Goal: Task Accomplishment & Management: Complete application form

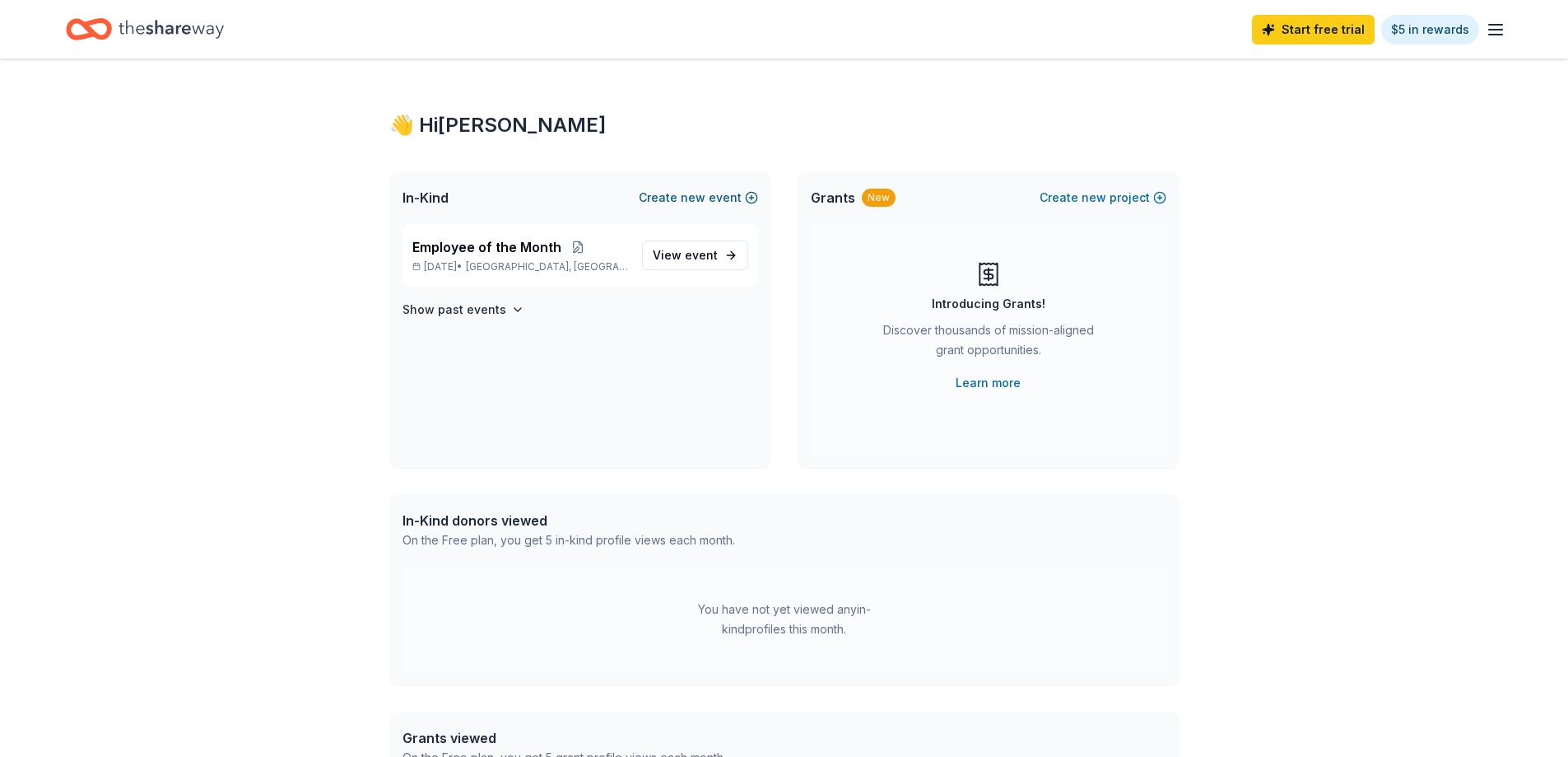
click at [678, 197] on button "Create new event" at bounding box center [698, 197] width 120 height 20
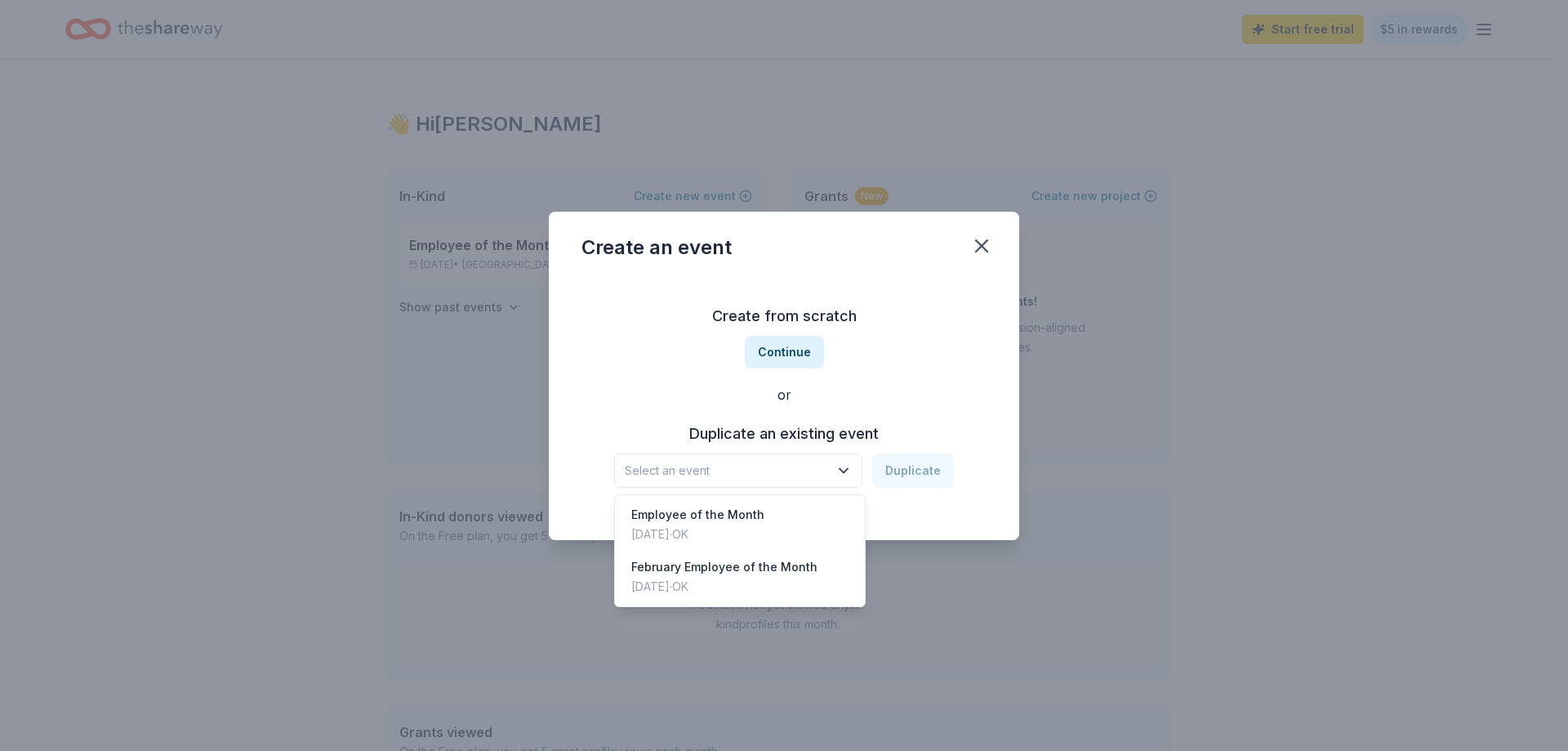
click at [726, 468] on span "Select an event" at bounding box center [726, 470] width 204 height 20
click at [705, 521] on div "Employee of the Month" at bounding box center [697, 514] width 133 height 20
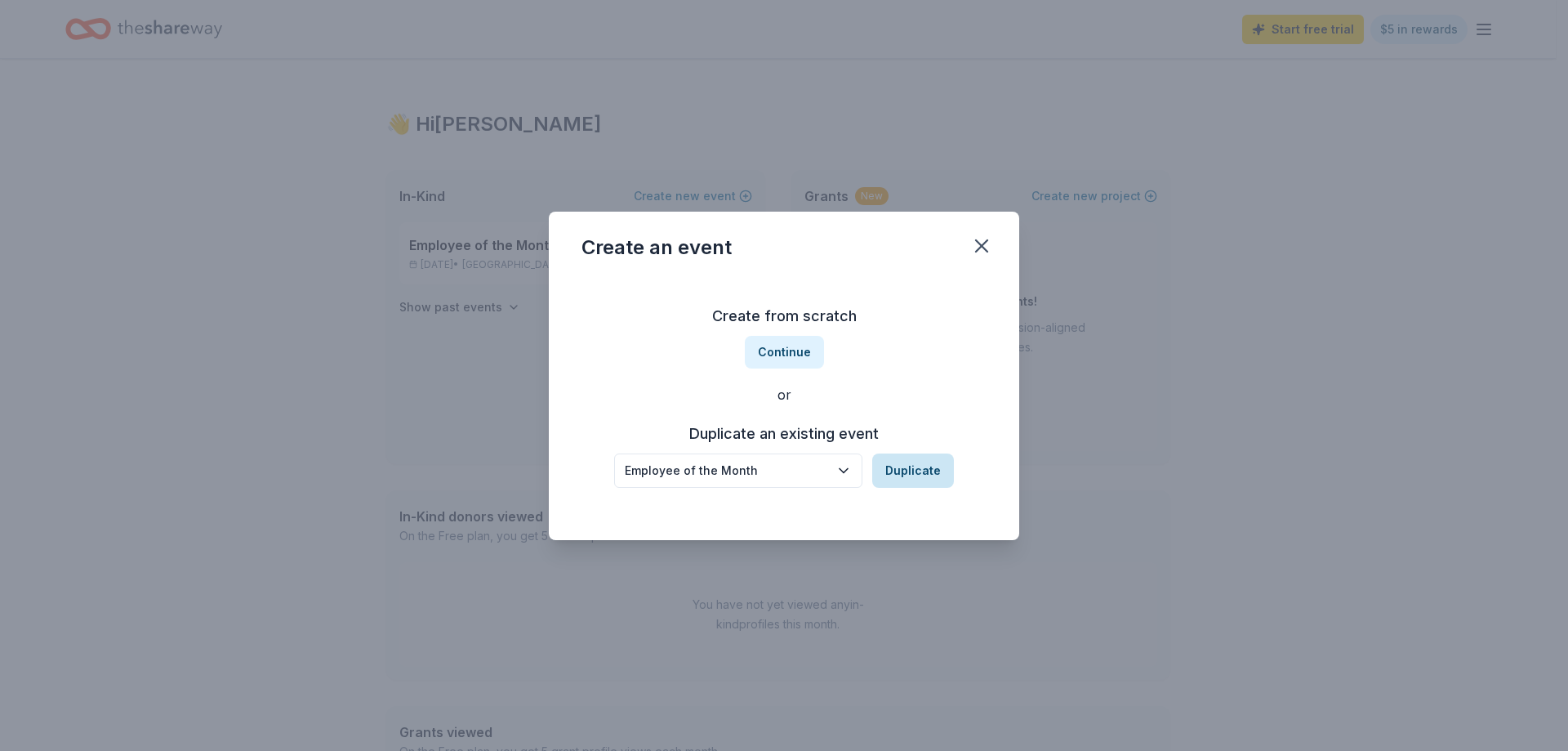
click at [906, 467] on button "Duplicate" at bounding box center [913, 470] width 81 height 35
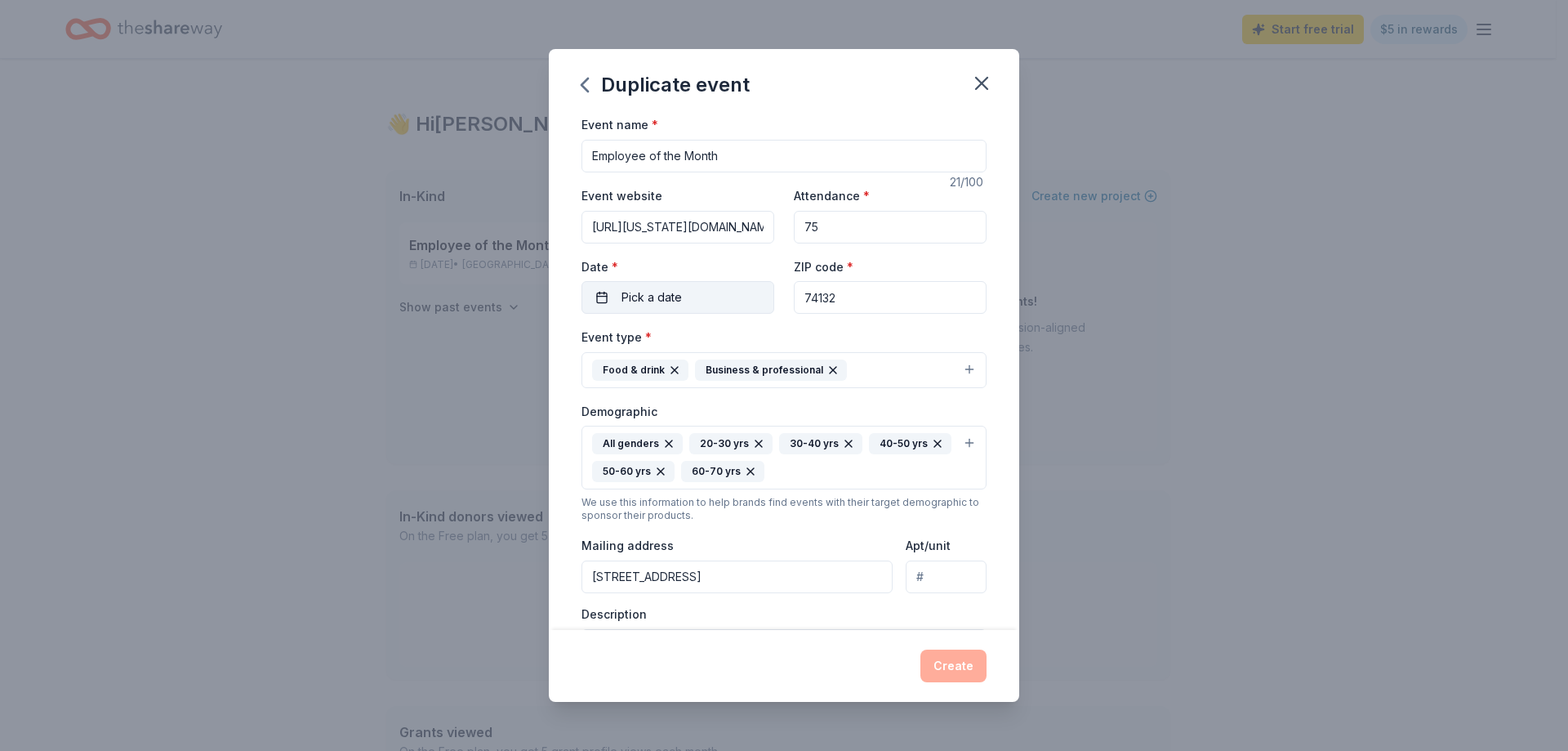
click at [663, 304] on span "Pick a date" at bounding box center [652, 297] width 61 height 20
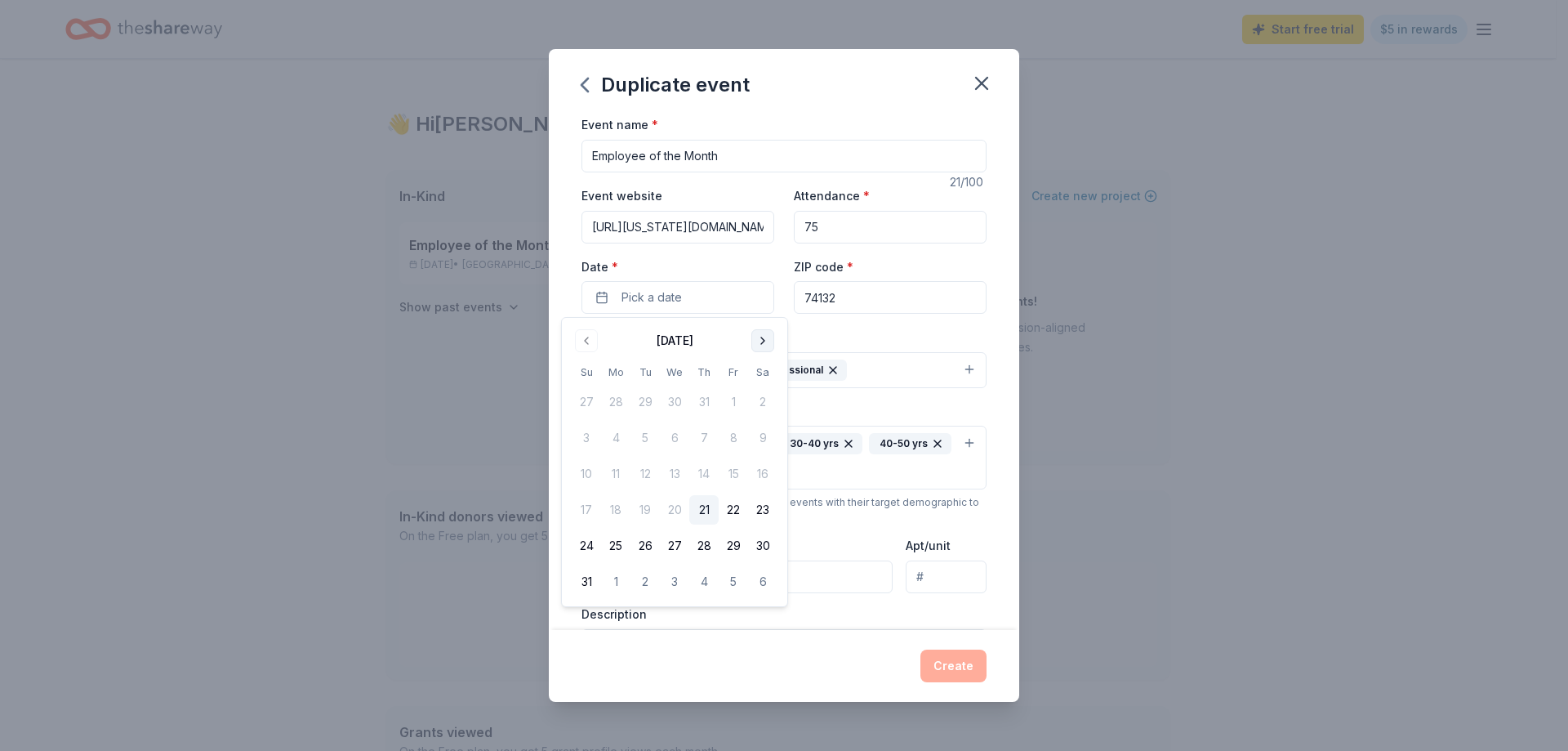
click at [767, 340] on button "Go to next month" at bounding box center [763, 341] width 22 height 22
click at [701, 507] on button "25" at bounding box center [703, 509] width 29 height 29
click at [840, 330] on div "Event type * Food & drink Business & professional" at bounding box center [784, 357] width 405 height 61
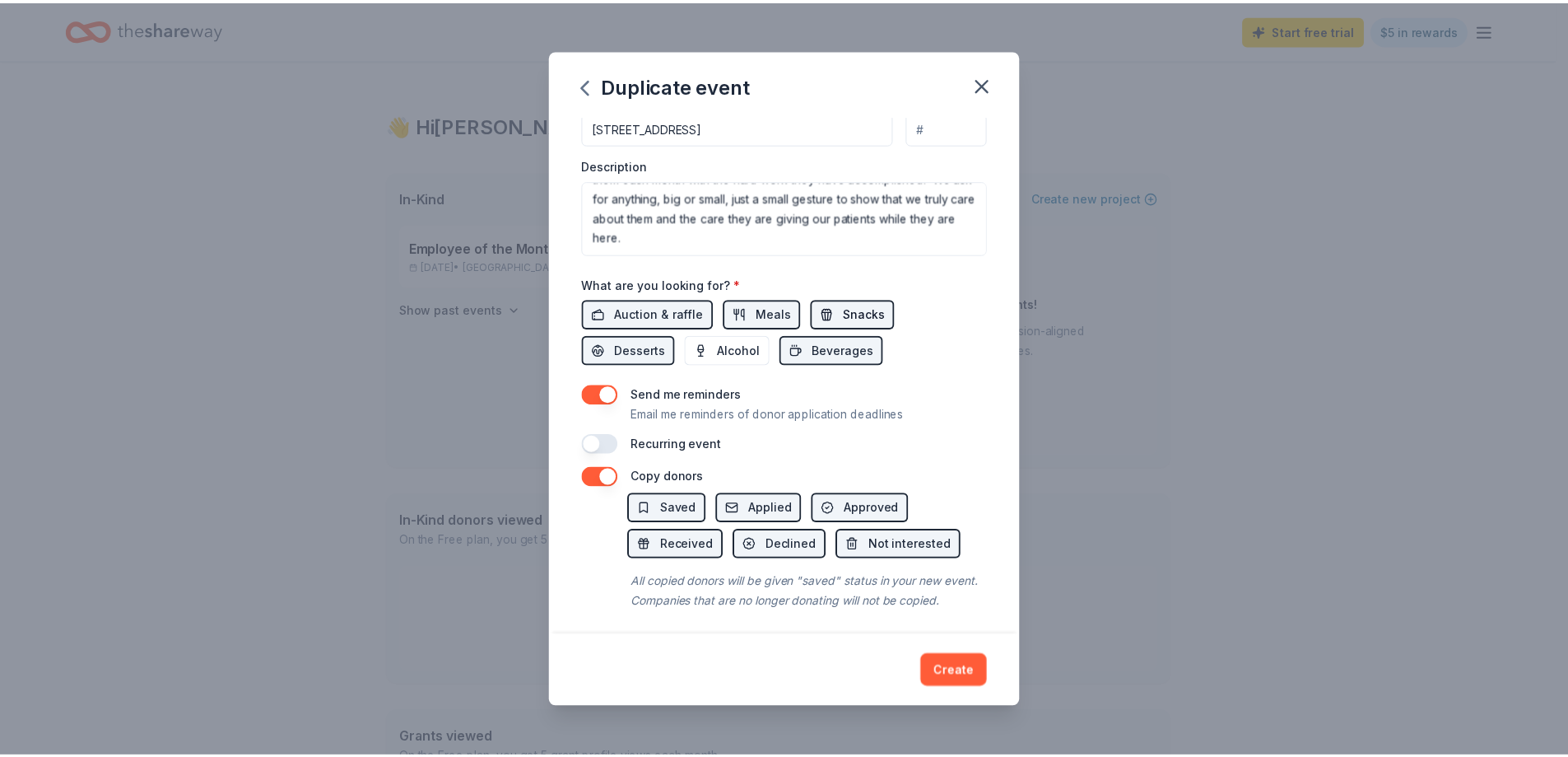
scroll to position [480, 0]
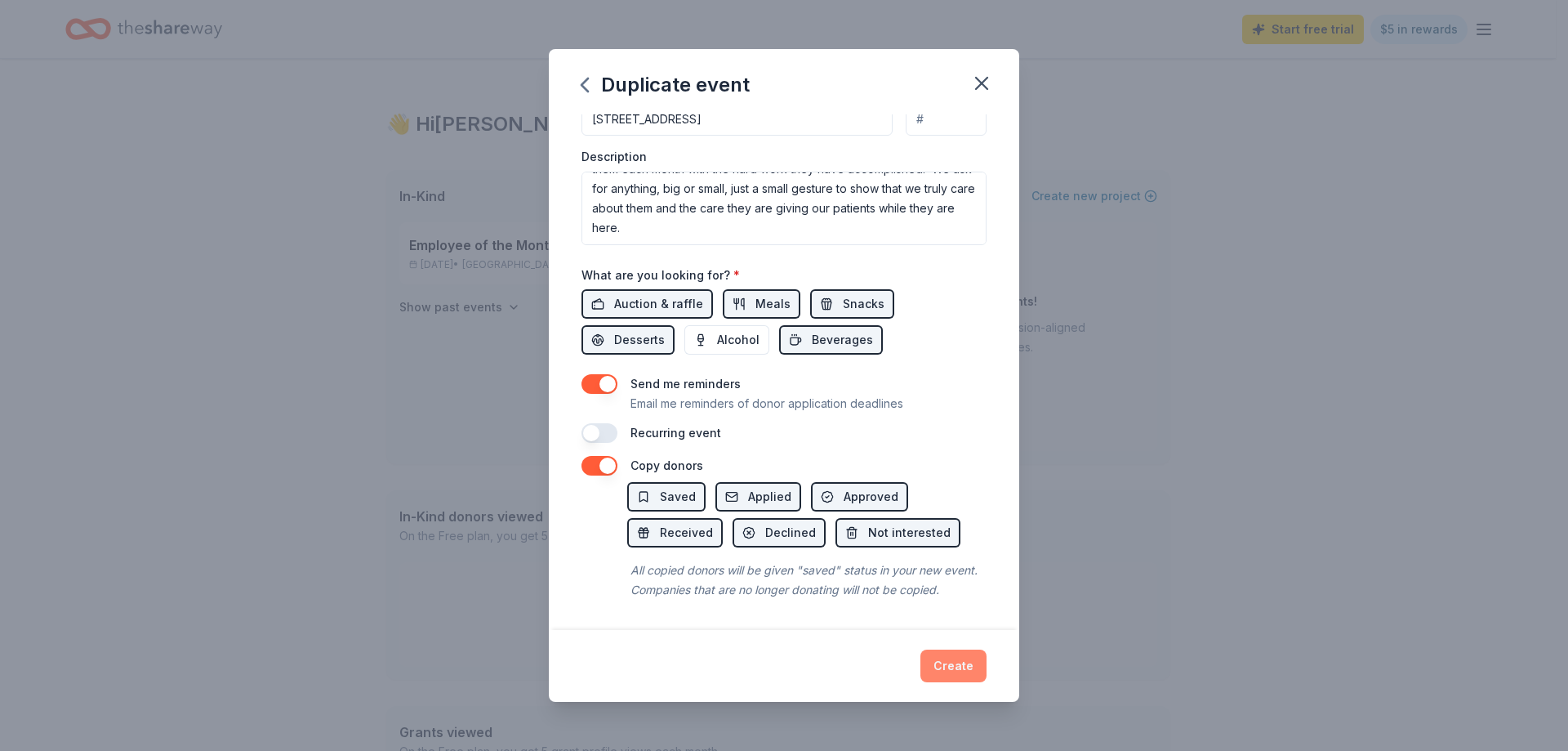
click at [957, 668] on button "Create" at bounding box center [953, 666] width 66 height 33
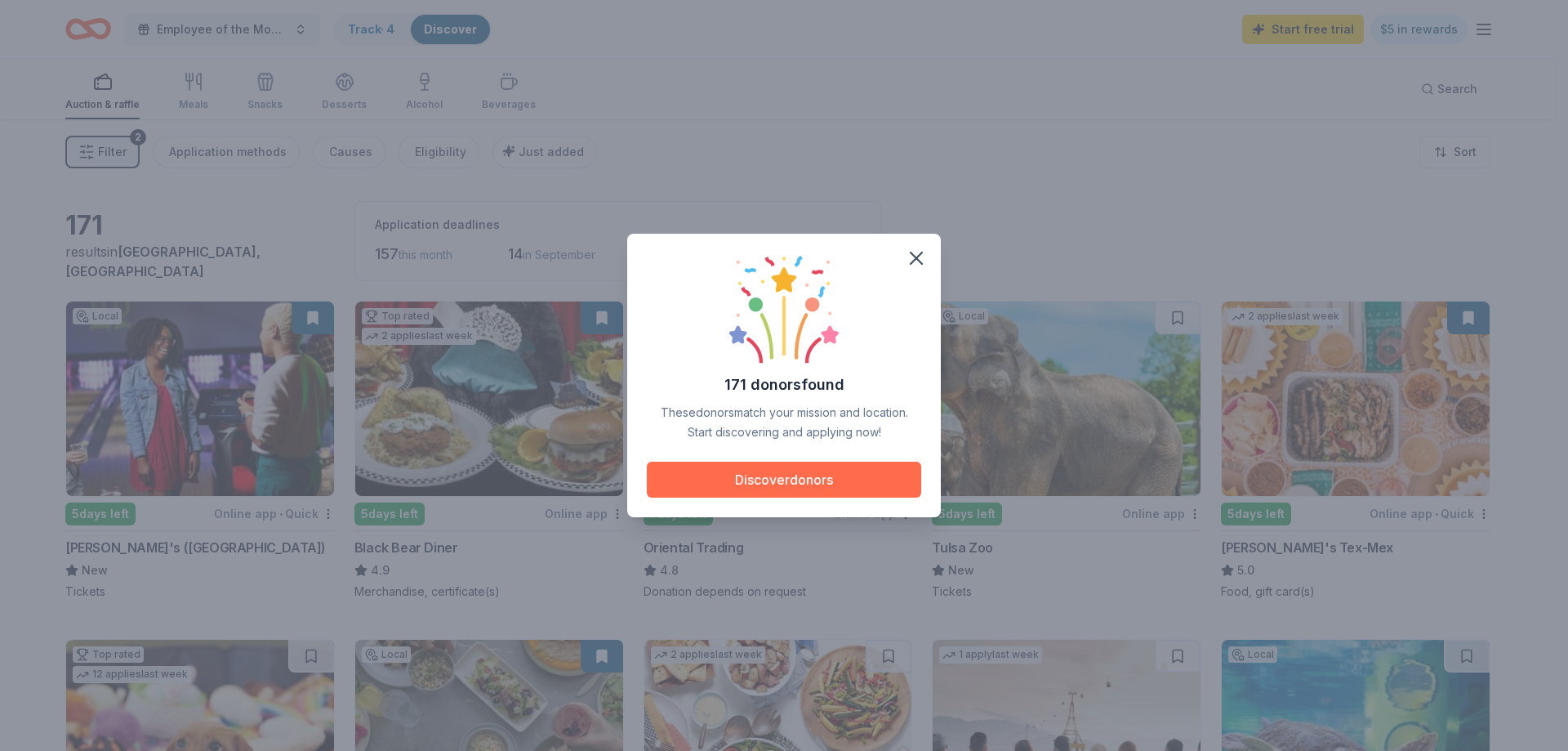
click at [794, 484] on button "Discover donors" at bounding box center [784, 479] width 274 height 36
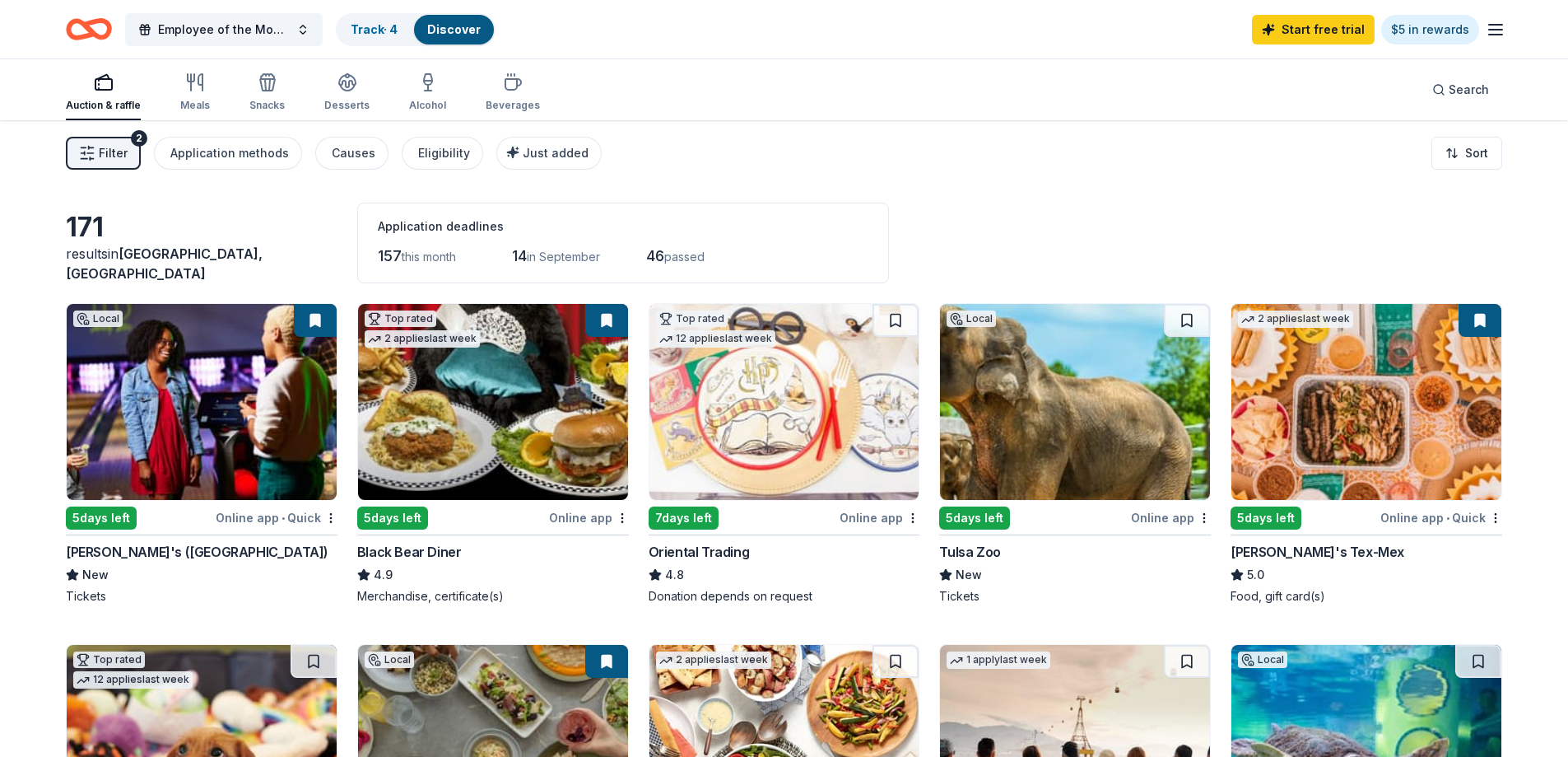
click at [509, 352] on img at bounding box center [493, 402] width 270 height 196
click at [1020, 419] on img at bounding box center [1075, 402] width 270 height 196
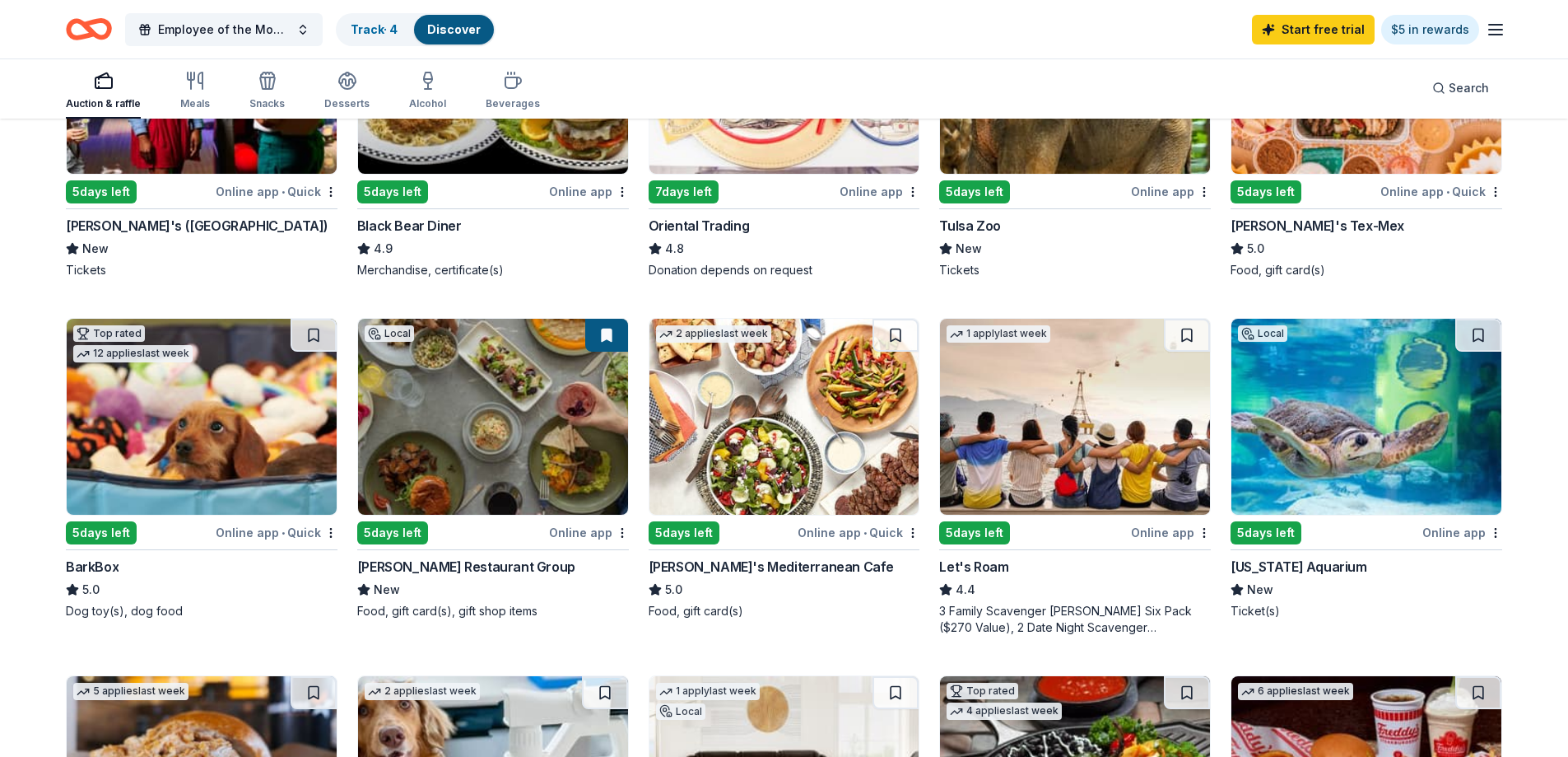
scroll to position [329, 0]
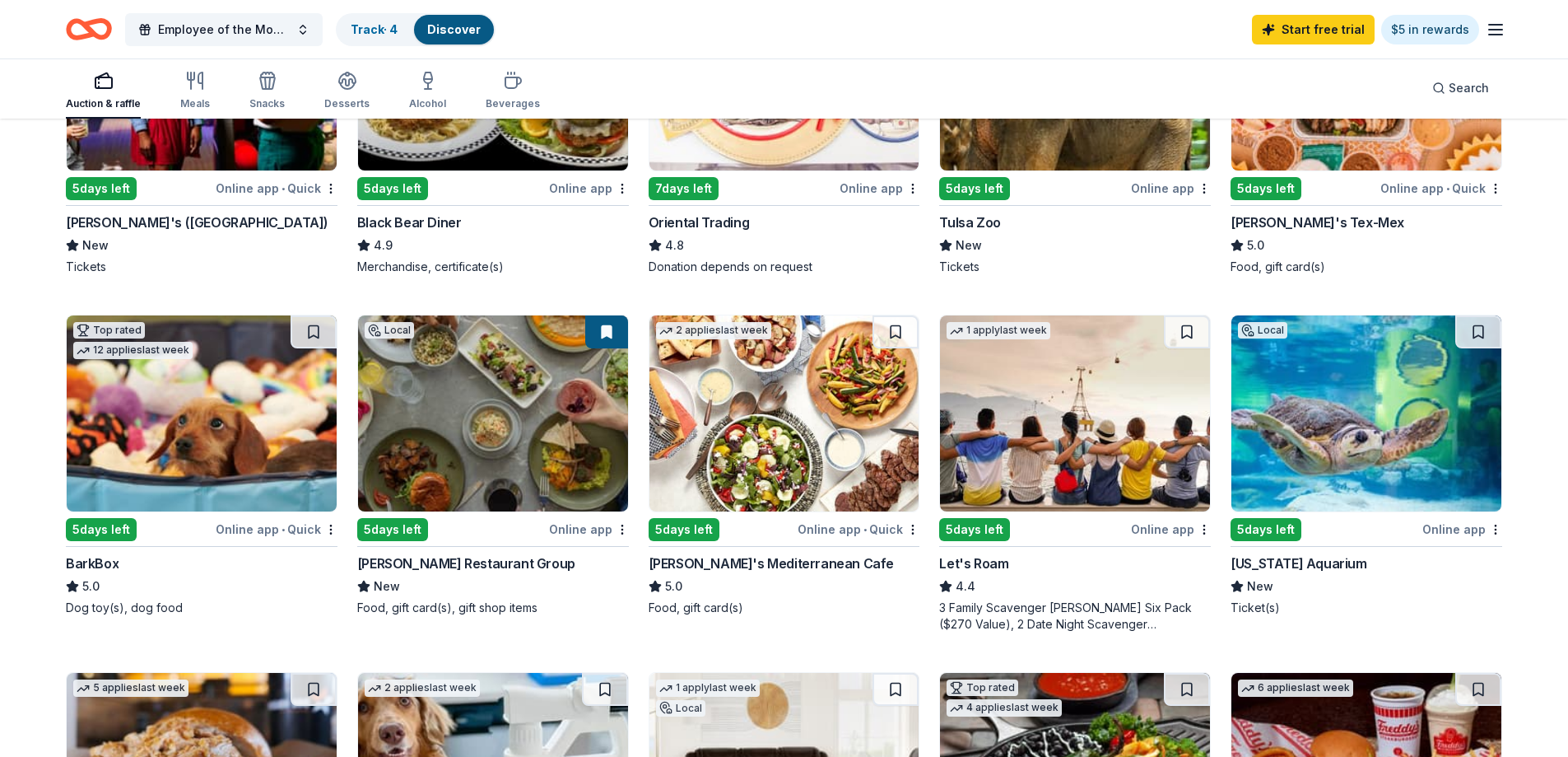
click at [763, 379] on img at bounding box center [784, 413] width 270 height 196
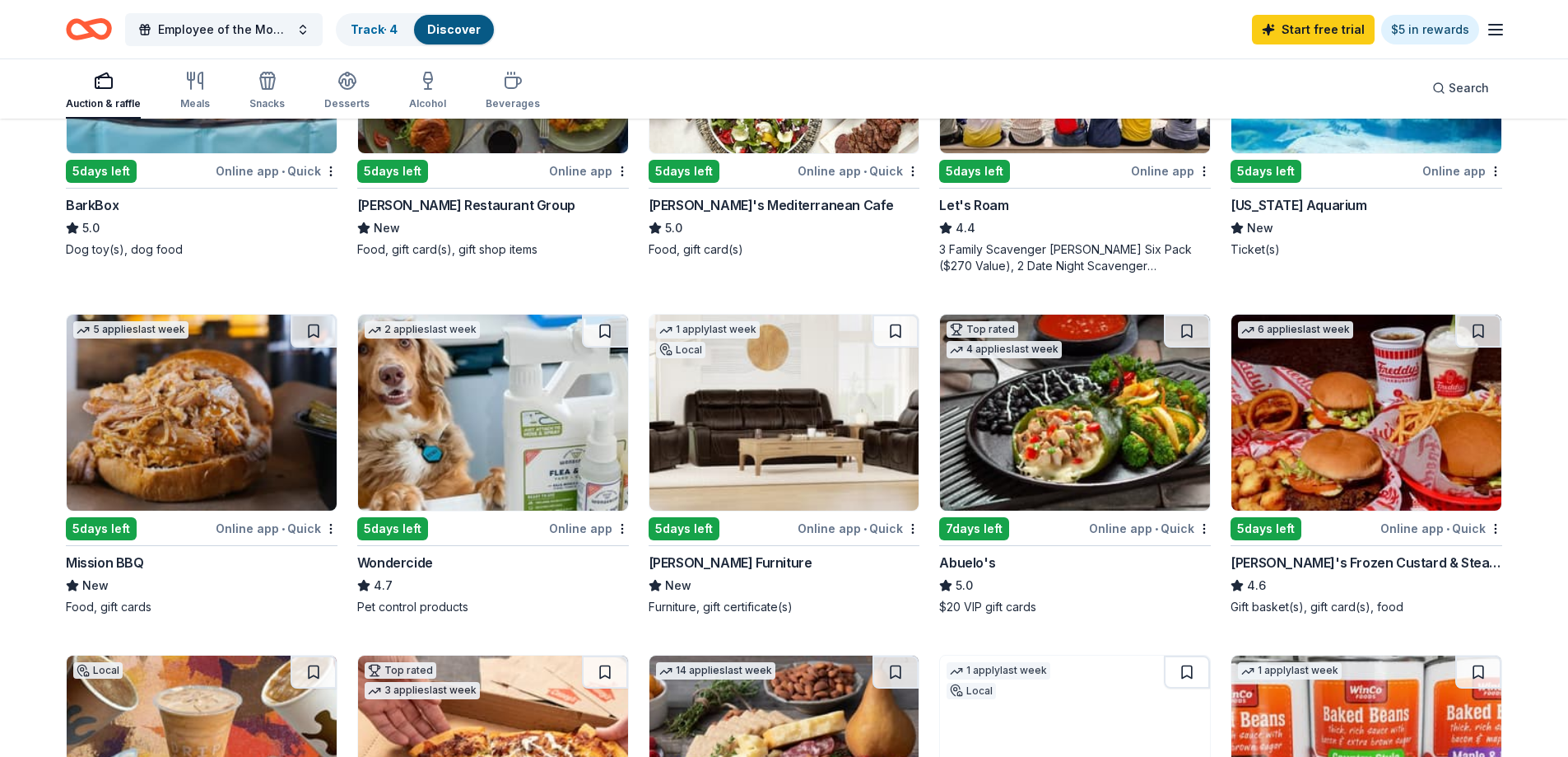
scroll to position [741, 0]
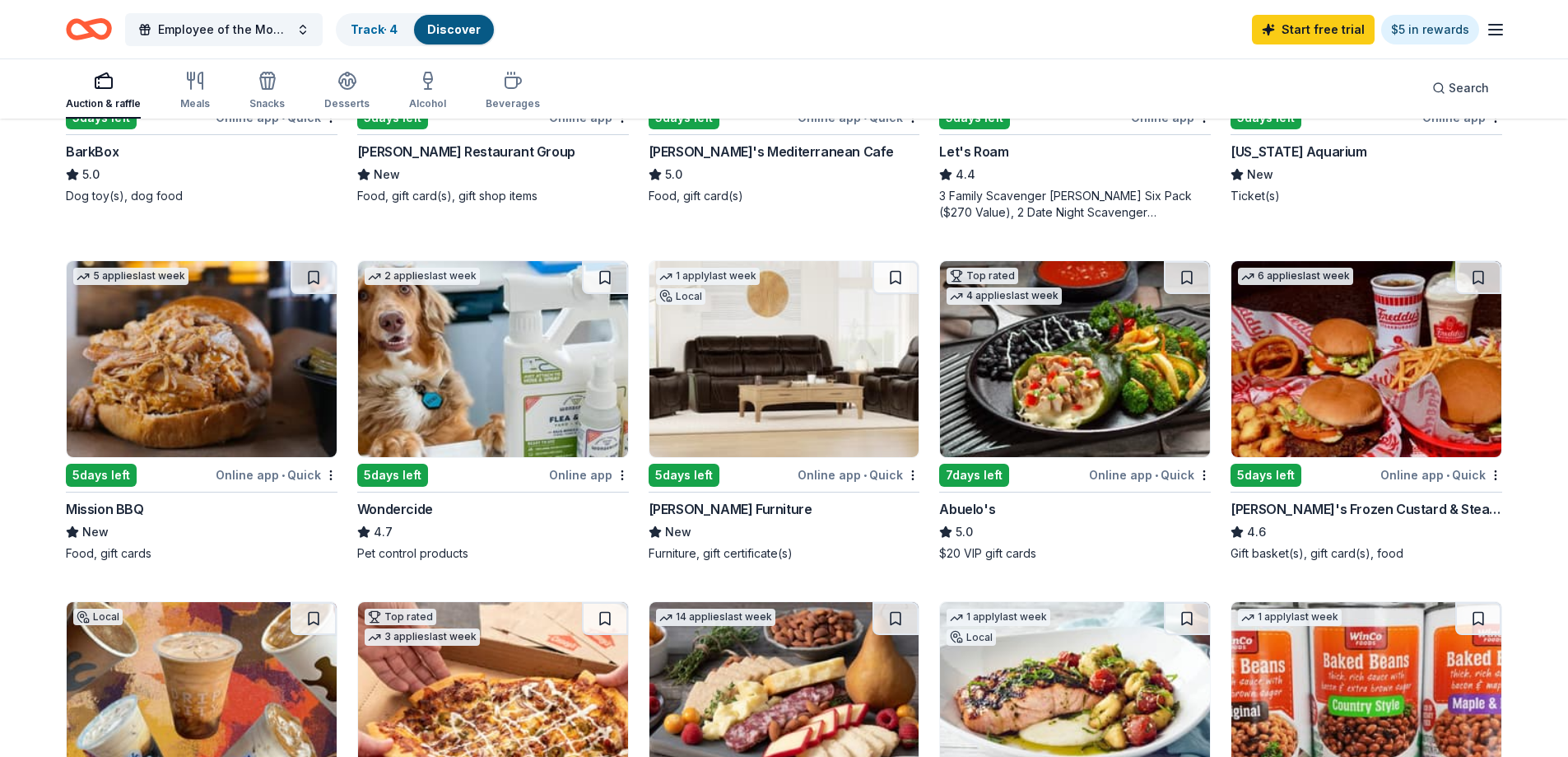
click at [145, 396] on img at bounding box center [202, 360] width 270 height 196
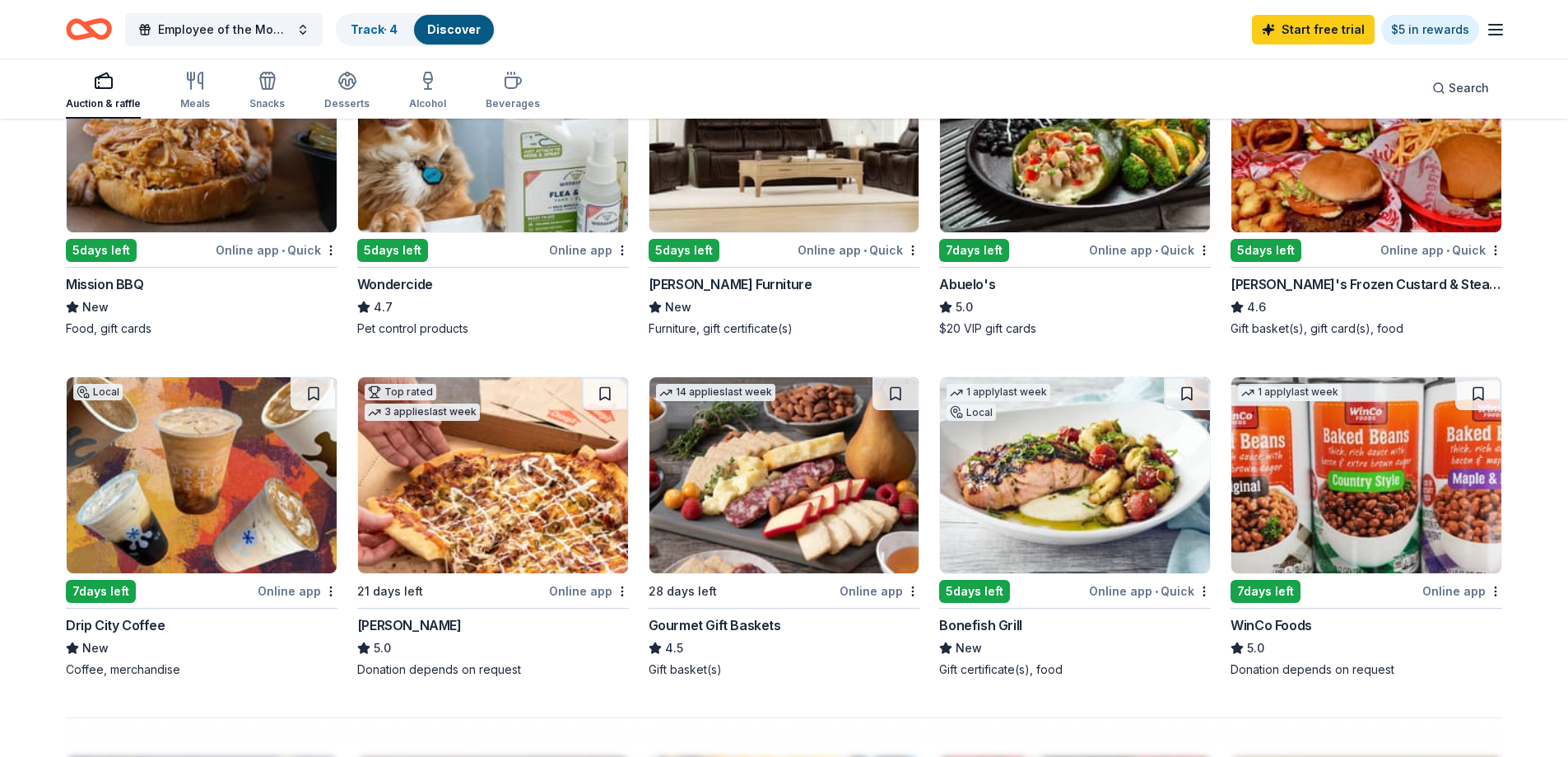
scroll to position [988, 0]
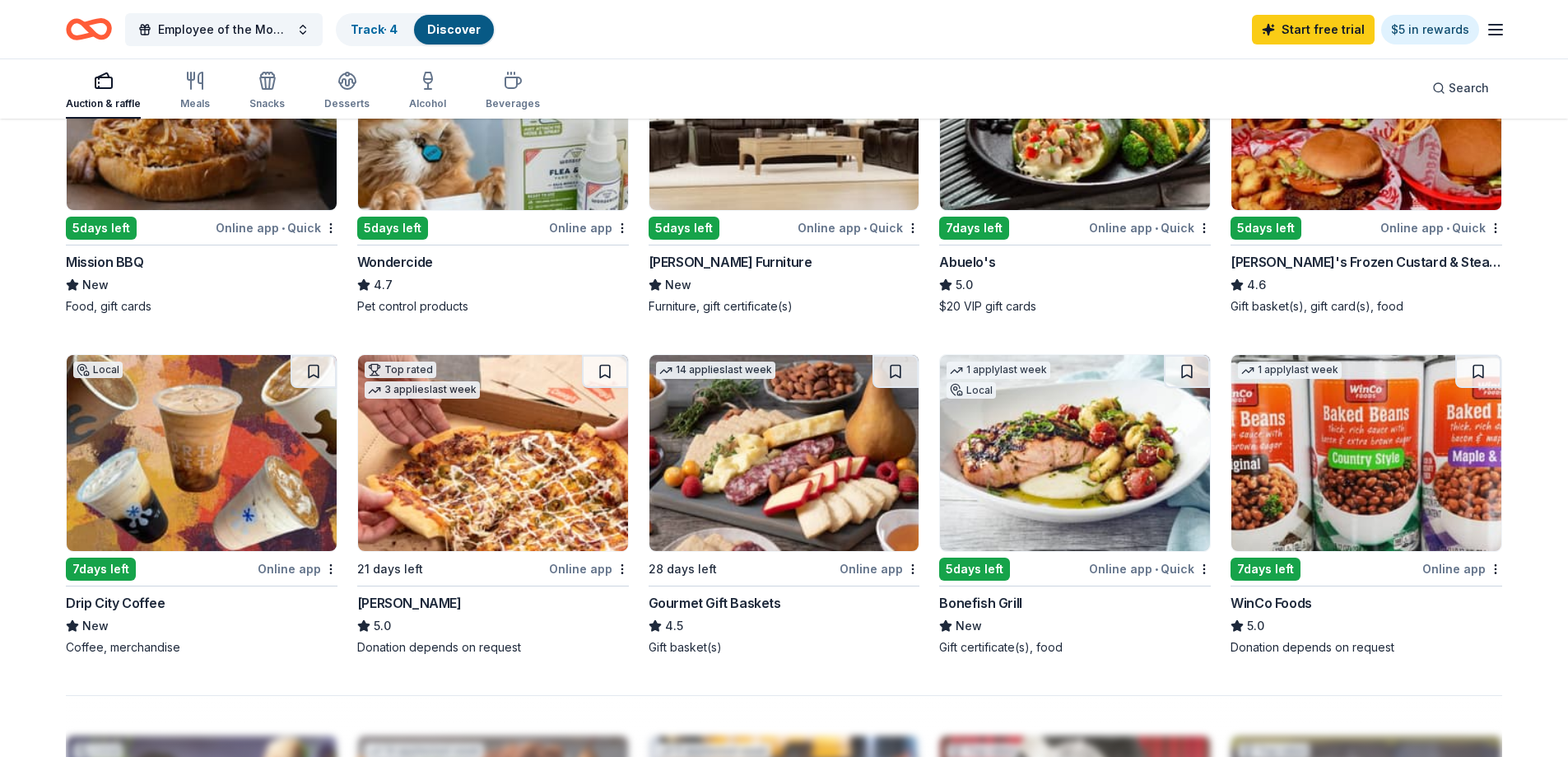
click at [487, 443] on img at bounding box center [493, 453] width 270 height 196
click at [1323, 463] on img at bounding box center [1366, 453] width 270 height 196
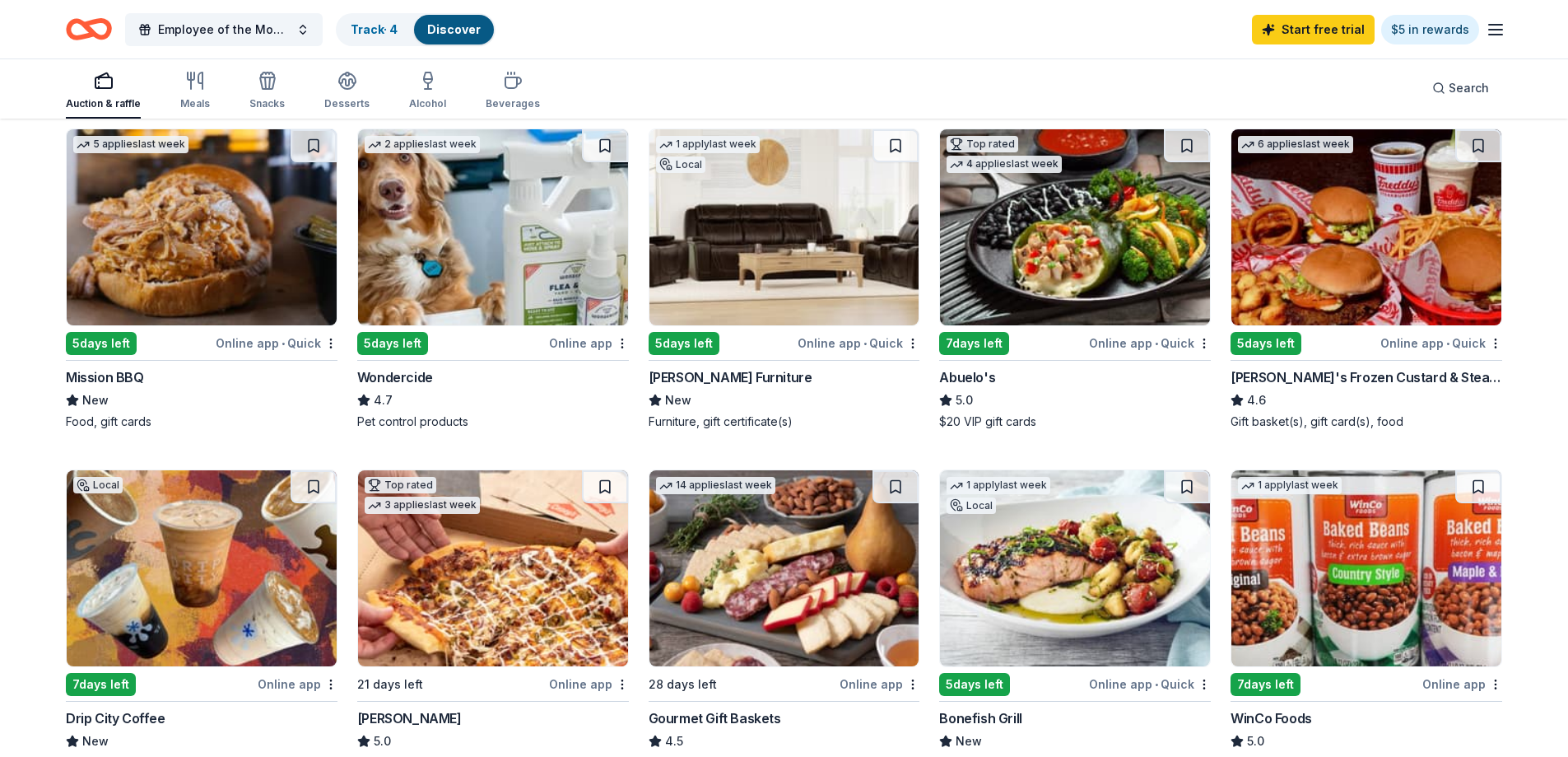
scroll to position [823, 0]
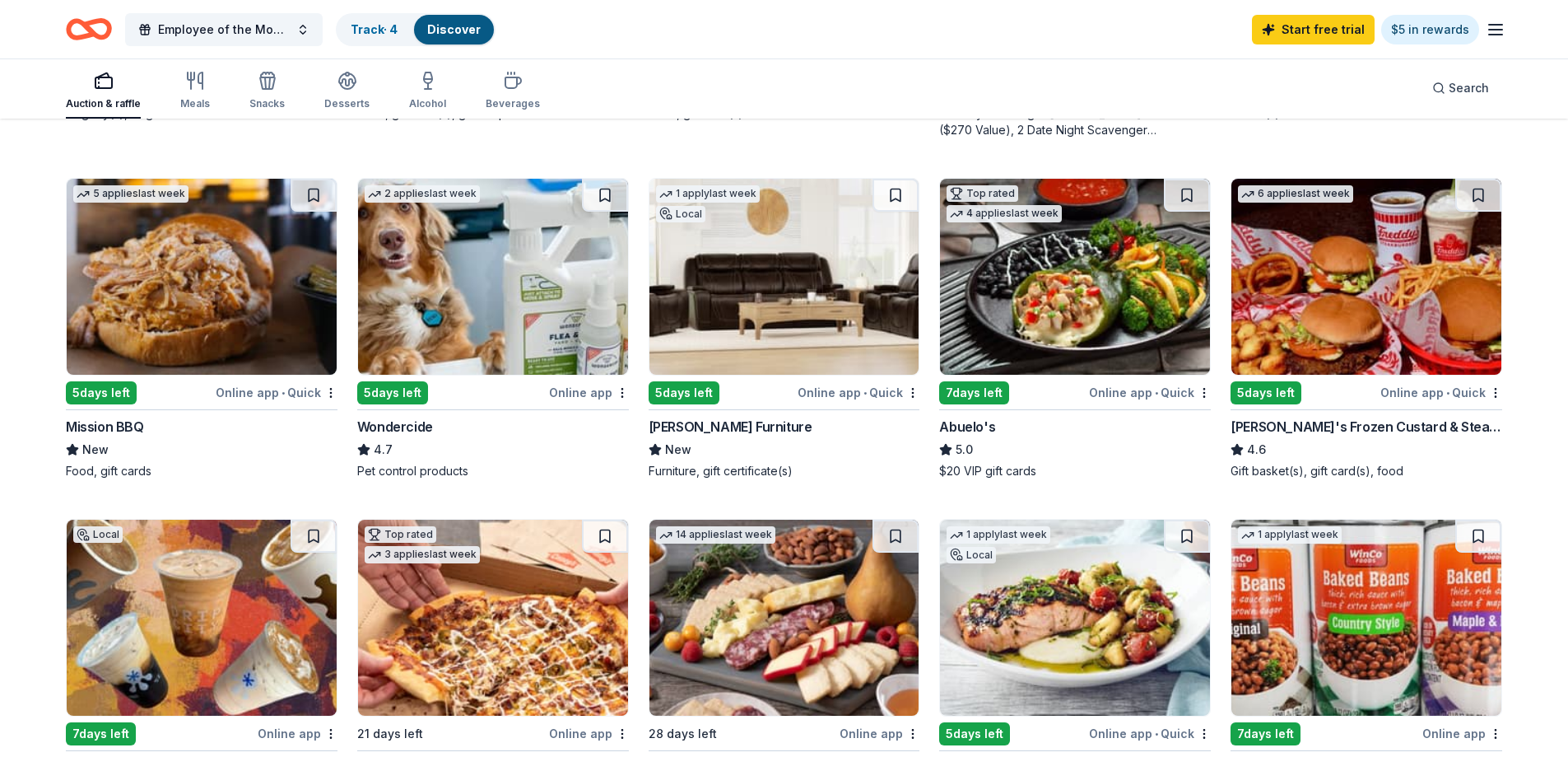
click at [1332, 260] on img at bounding box center [1366, 277] width 270 height 196
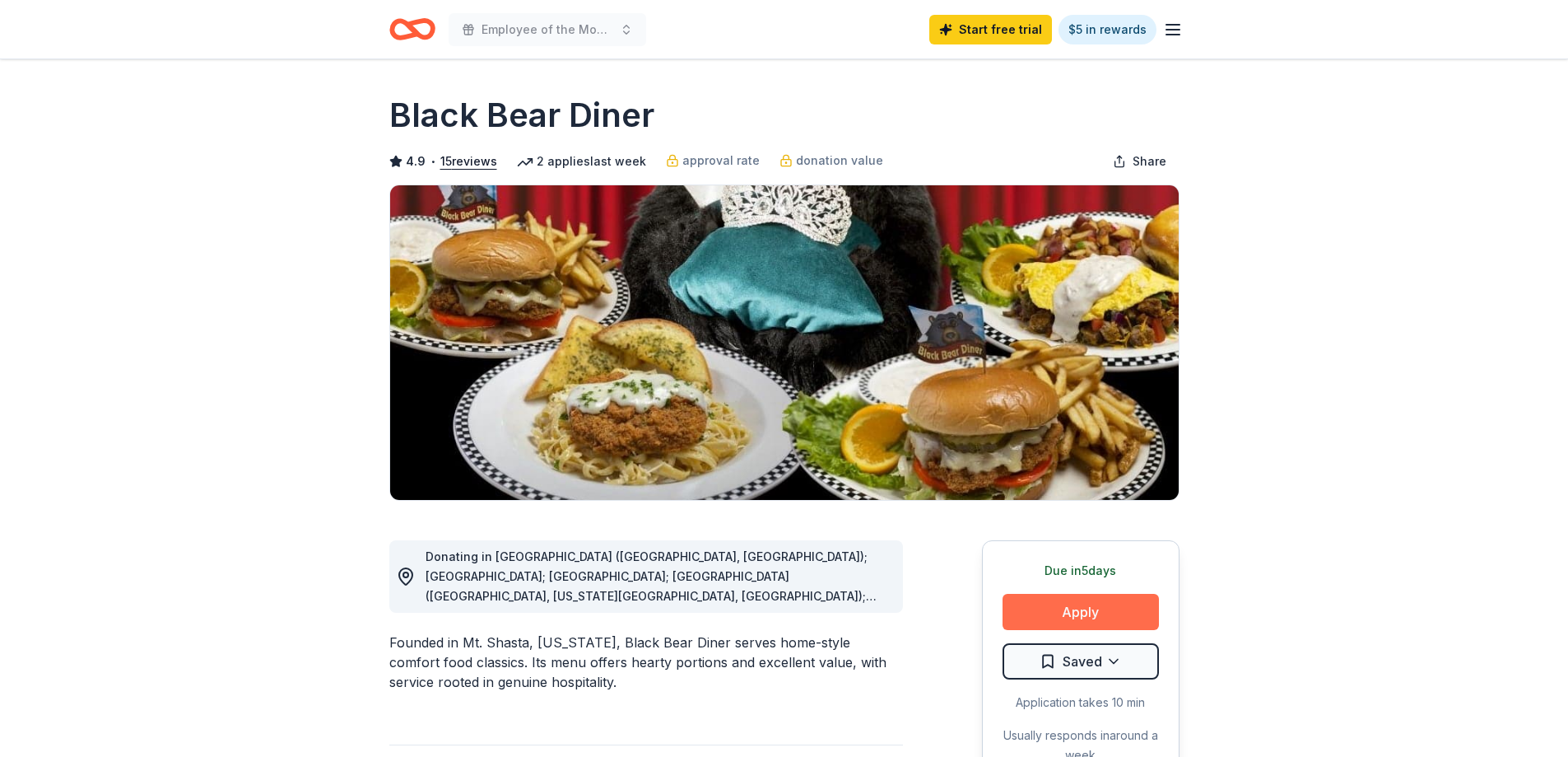
click at [1048, 615] on button "Apply" at bounding box center [1081, 612] width 157 height 36
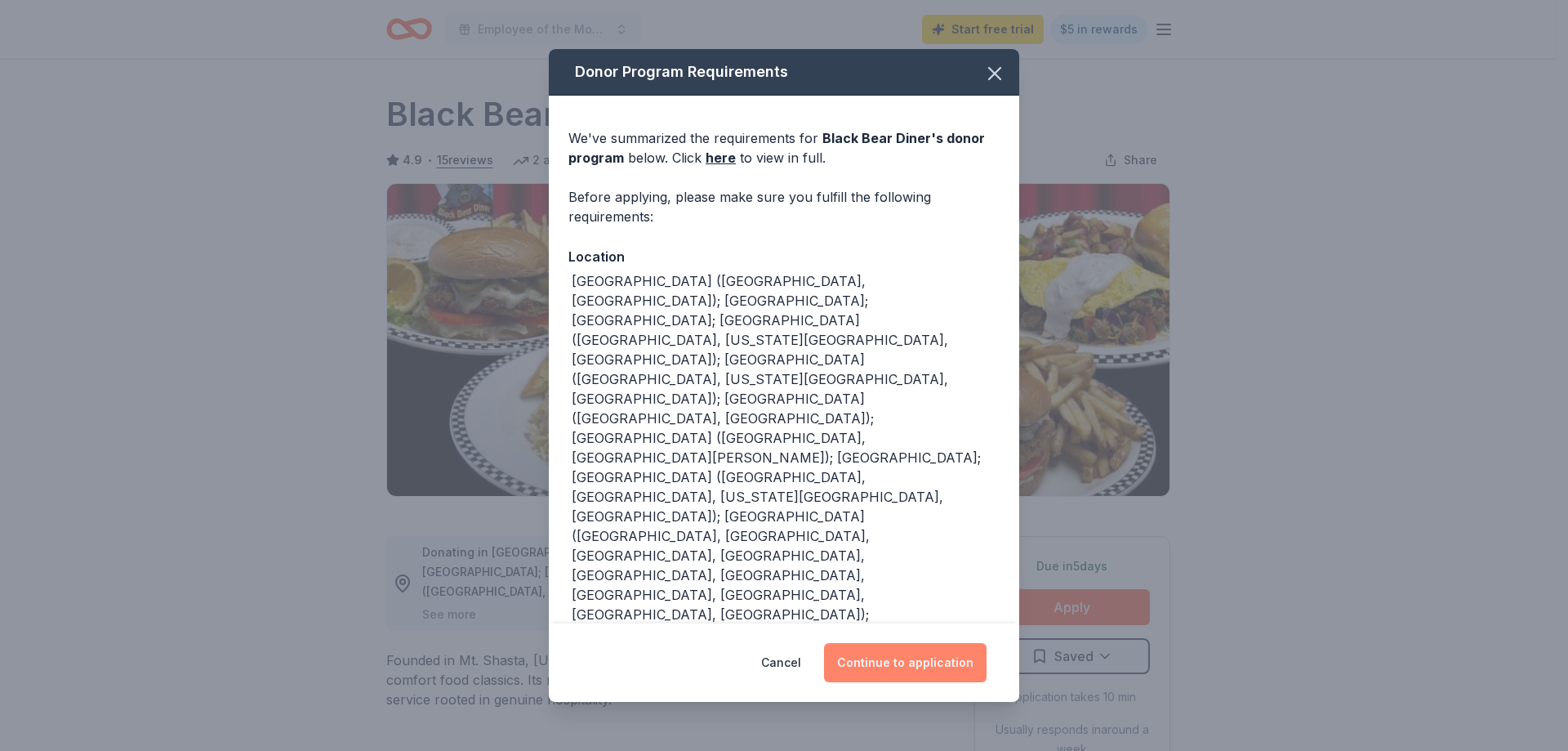
click at [889, 643] on button "Continue to application" at bounding box center [905, 663] width 163 height 39
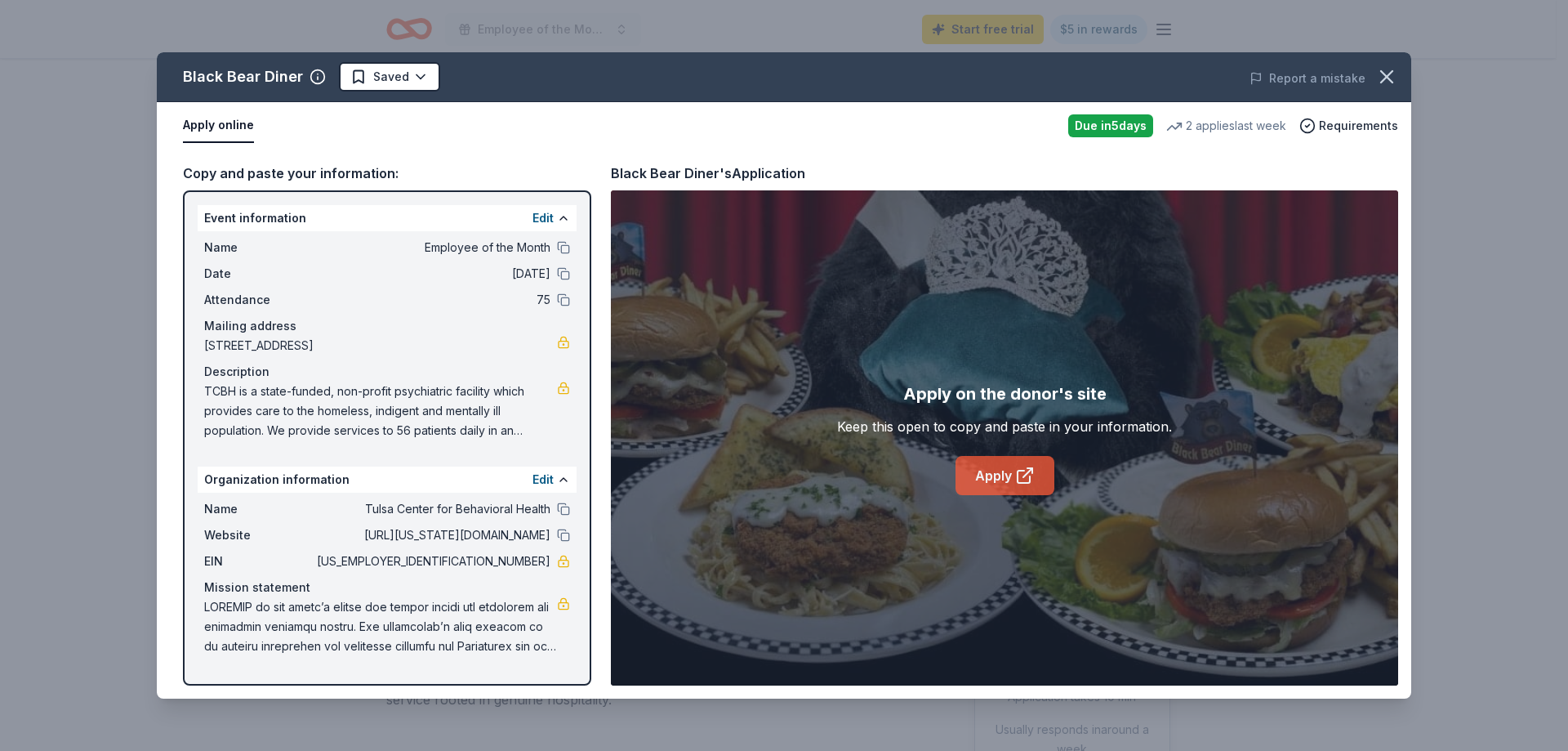
click at [993, 479] on link "Apply" at bounding box center [1005, 476] width 99 height 39
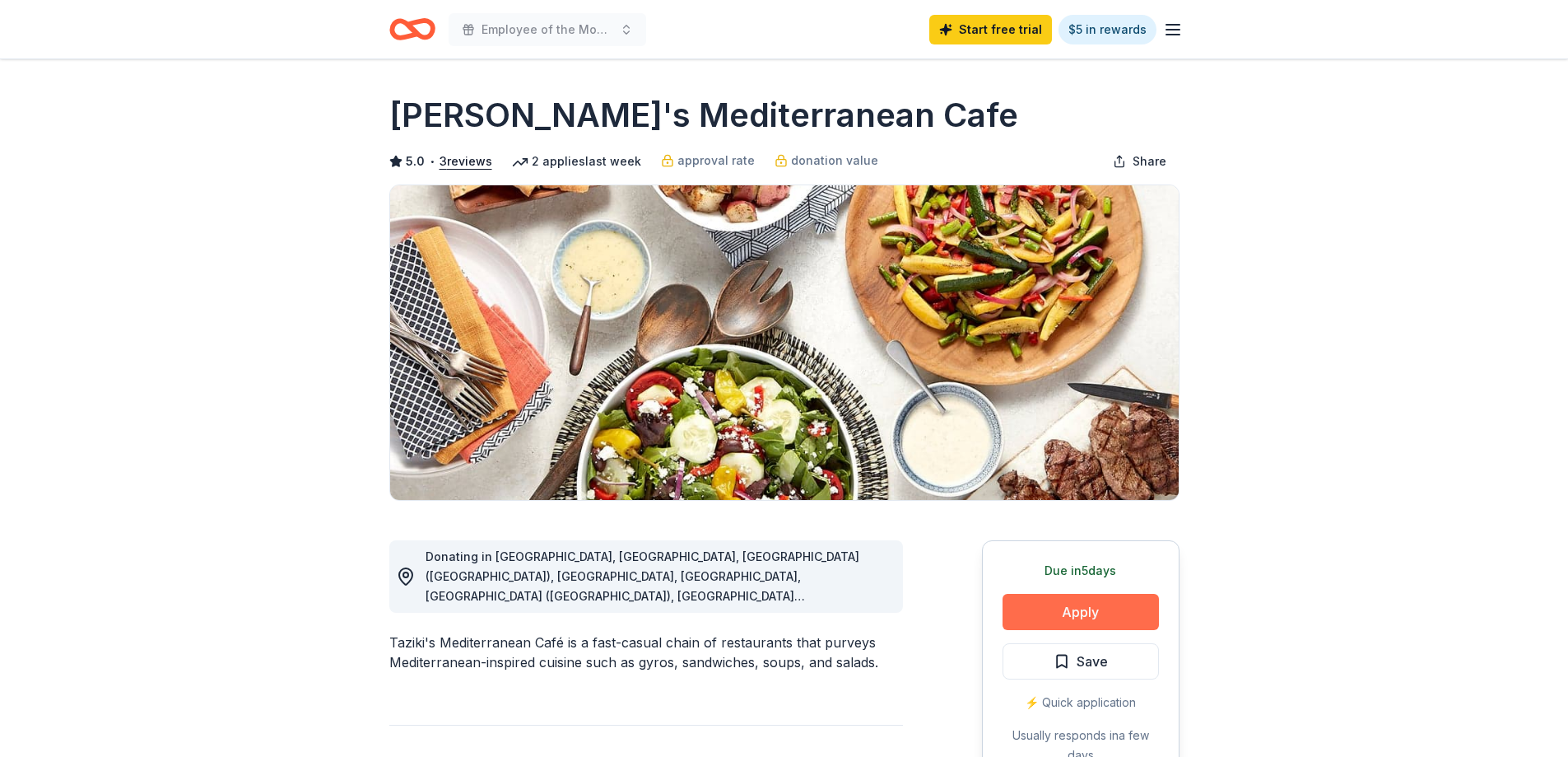
click at [1092, 603] on button "Apply" at bounding box center [1081, 612] width 157 height 36
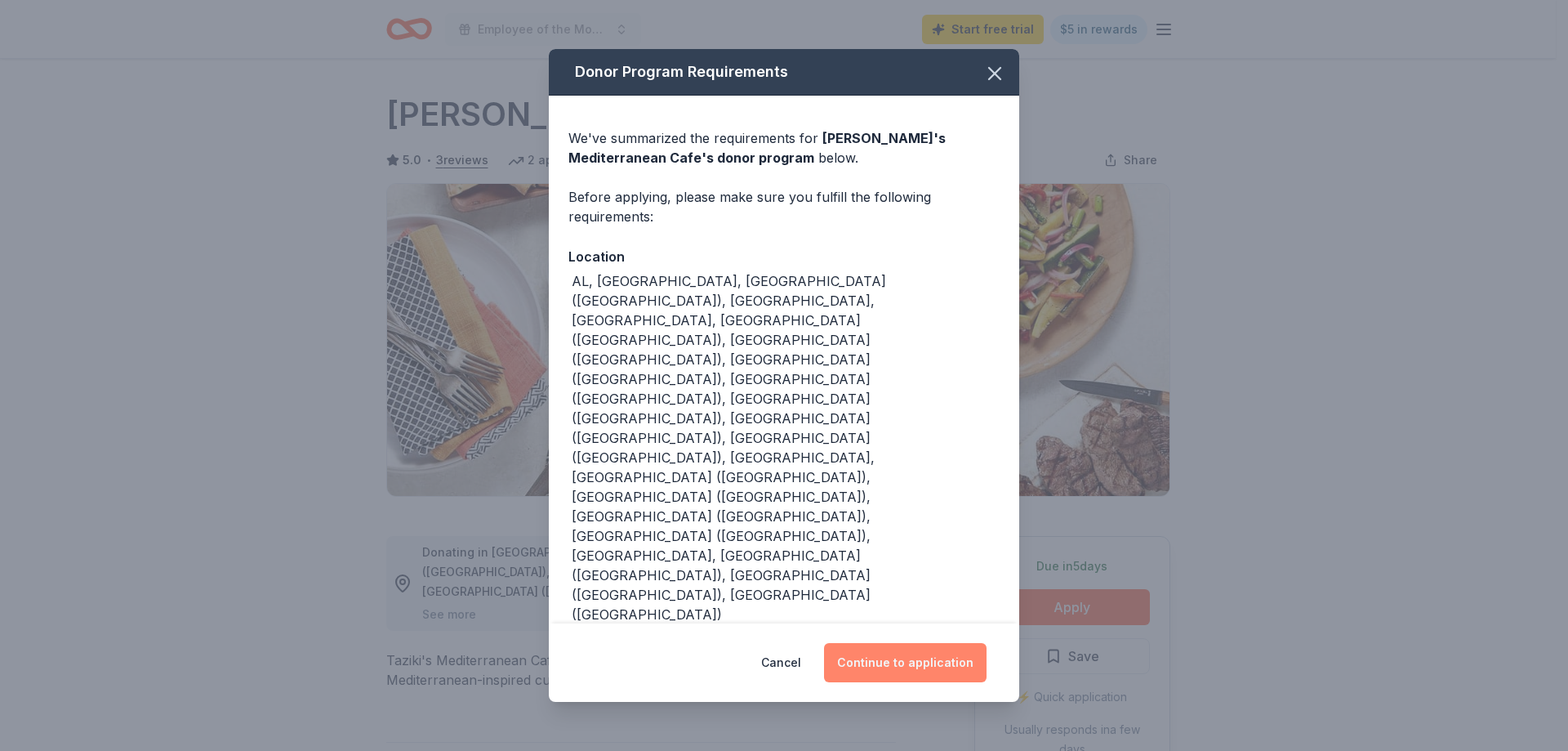
click at [903, 643] on button "Continue to application" at bounding box center [905, 663] width 163 height 39
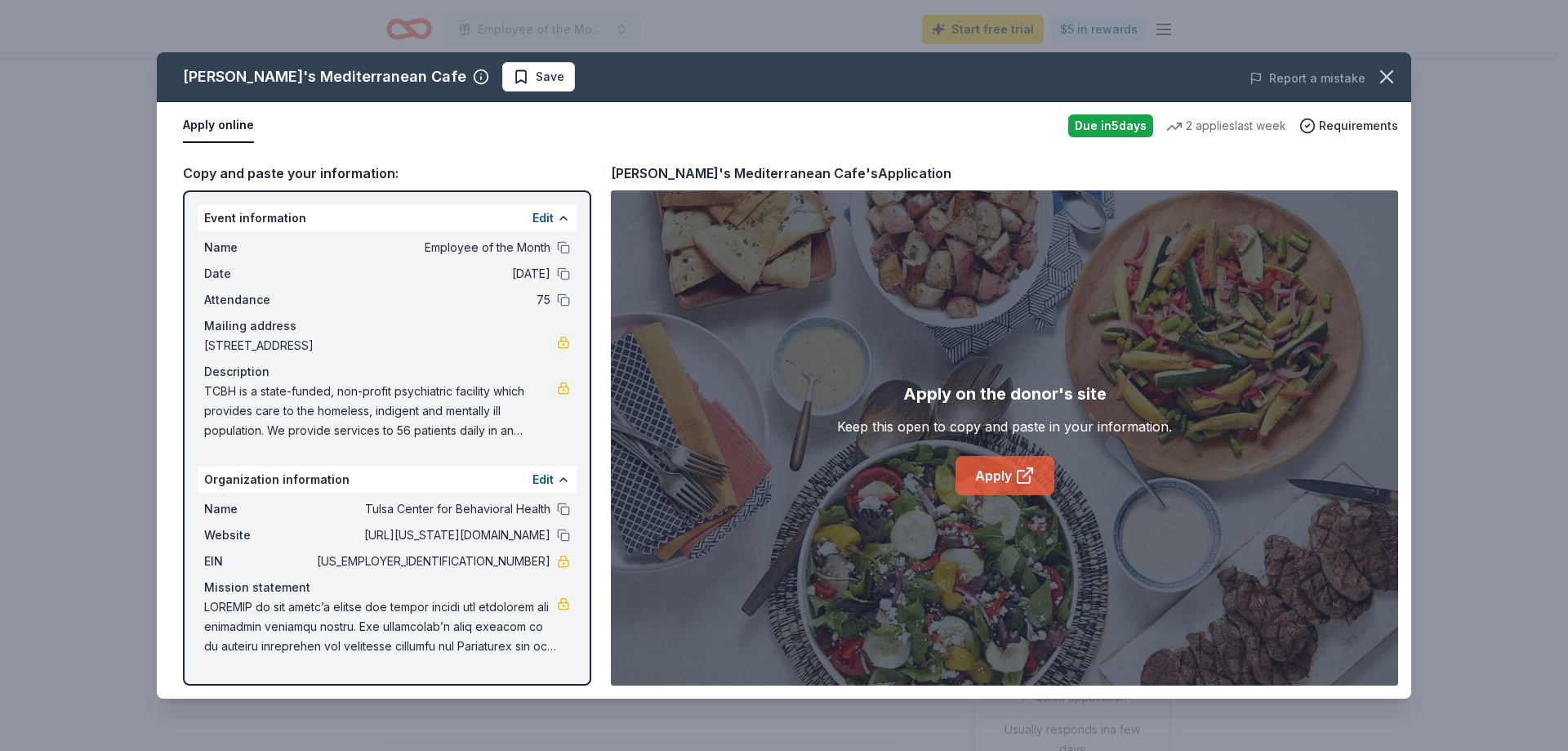
click at [1016, 477] on icon at bounding box center [1024, 475] width 20 height 20
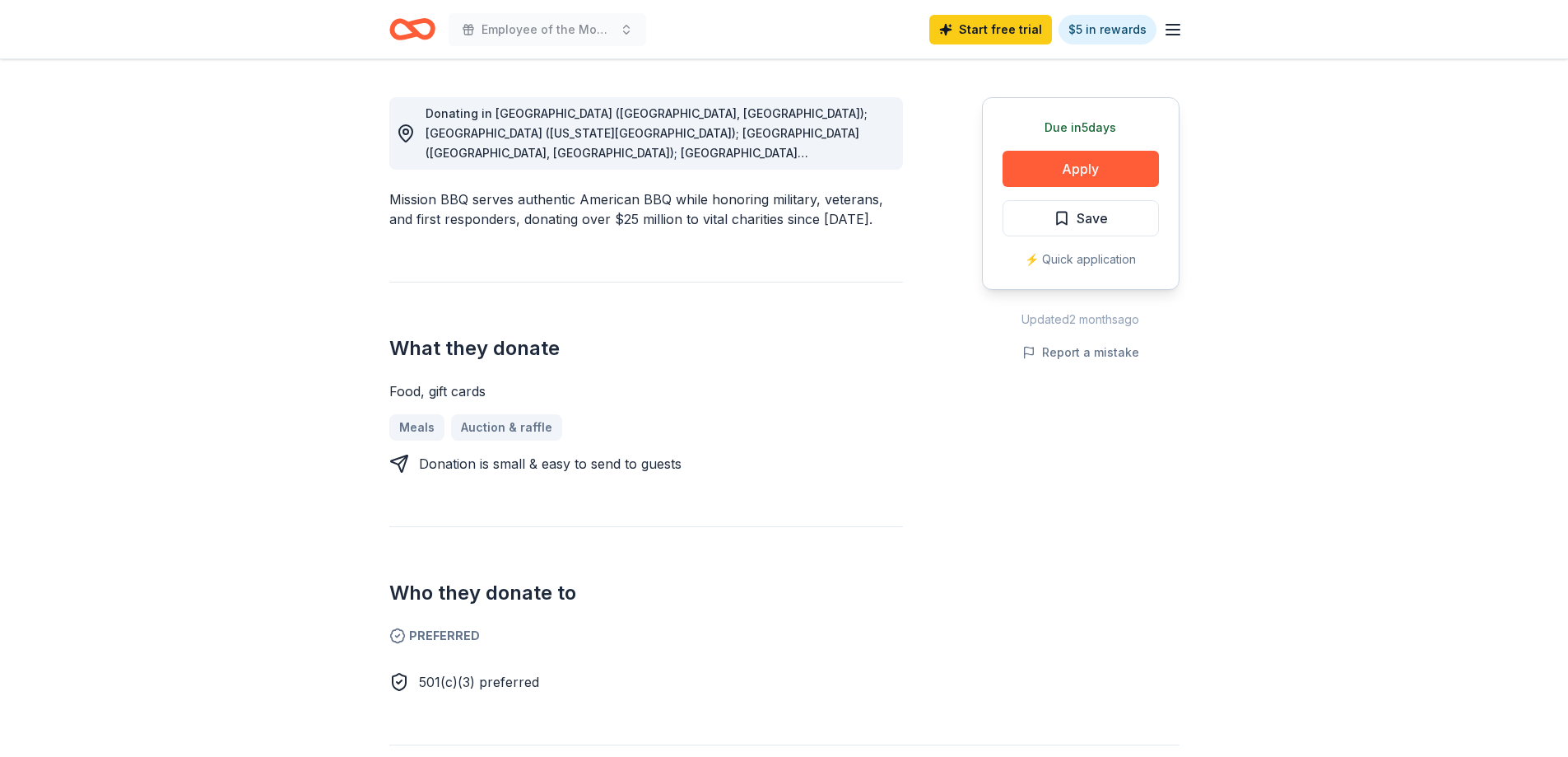
scroll to position [494, 0]
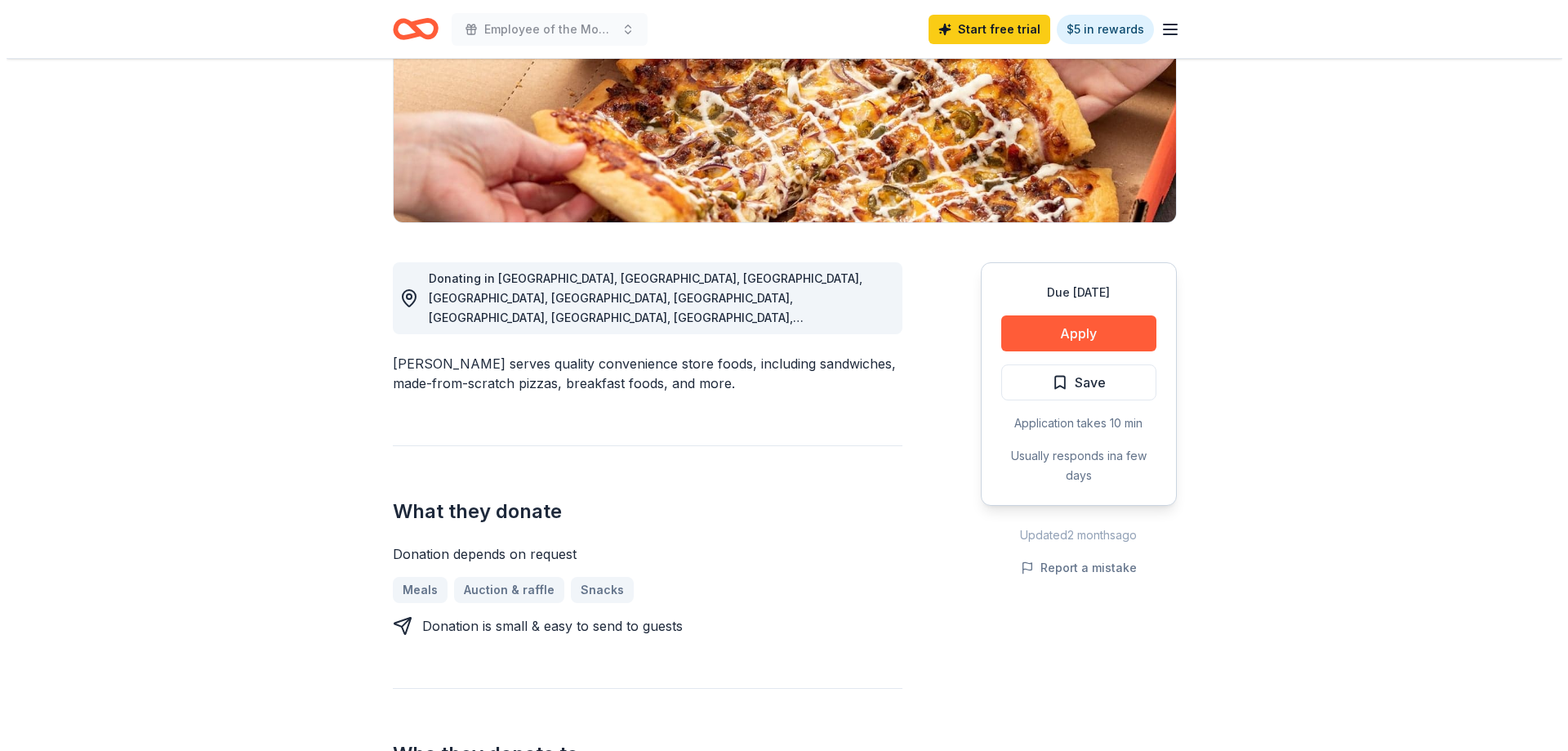
scroll to position [327, 0]
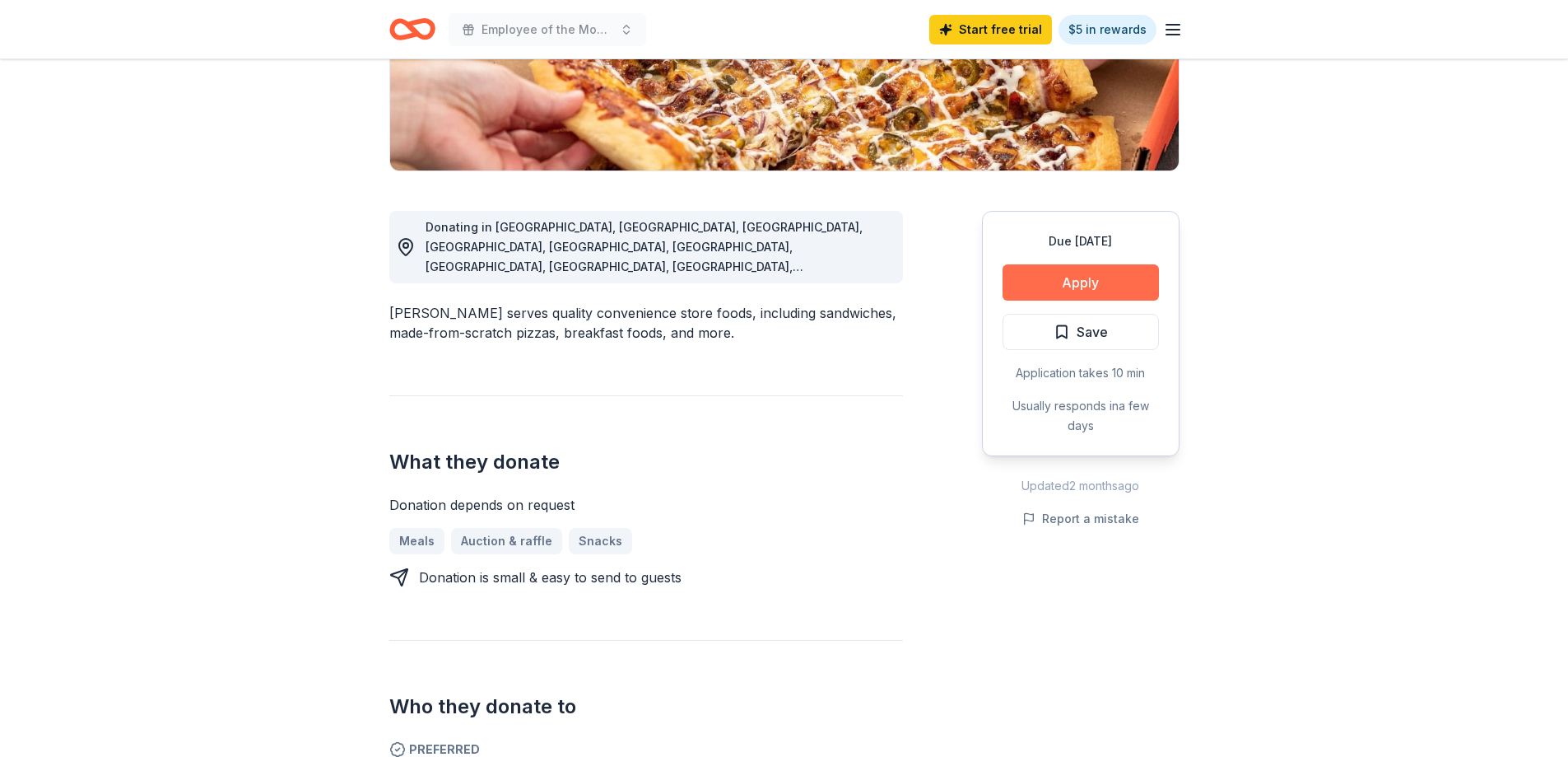
click at [1113, 278] on button "Apply" at bounding box center [1081, 282] width 157 height 36
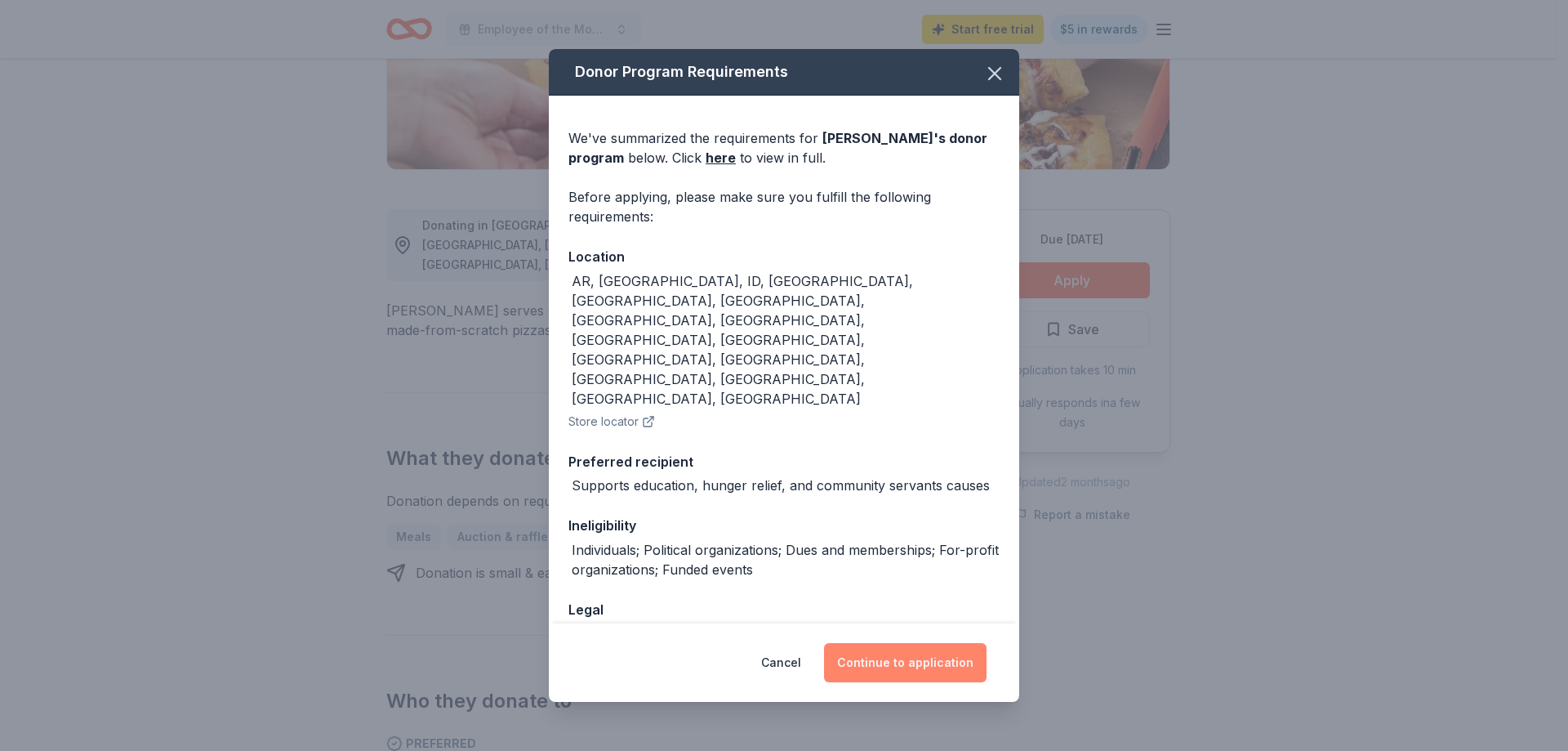
click at [857, 661] on button "Continue to application" at bounding box center [905, 663] width 163 height 39
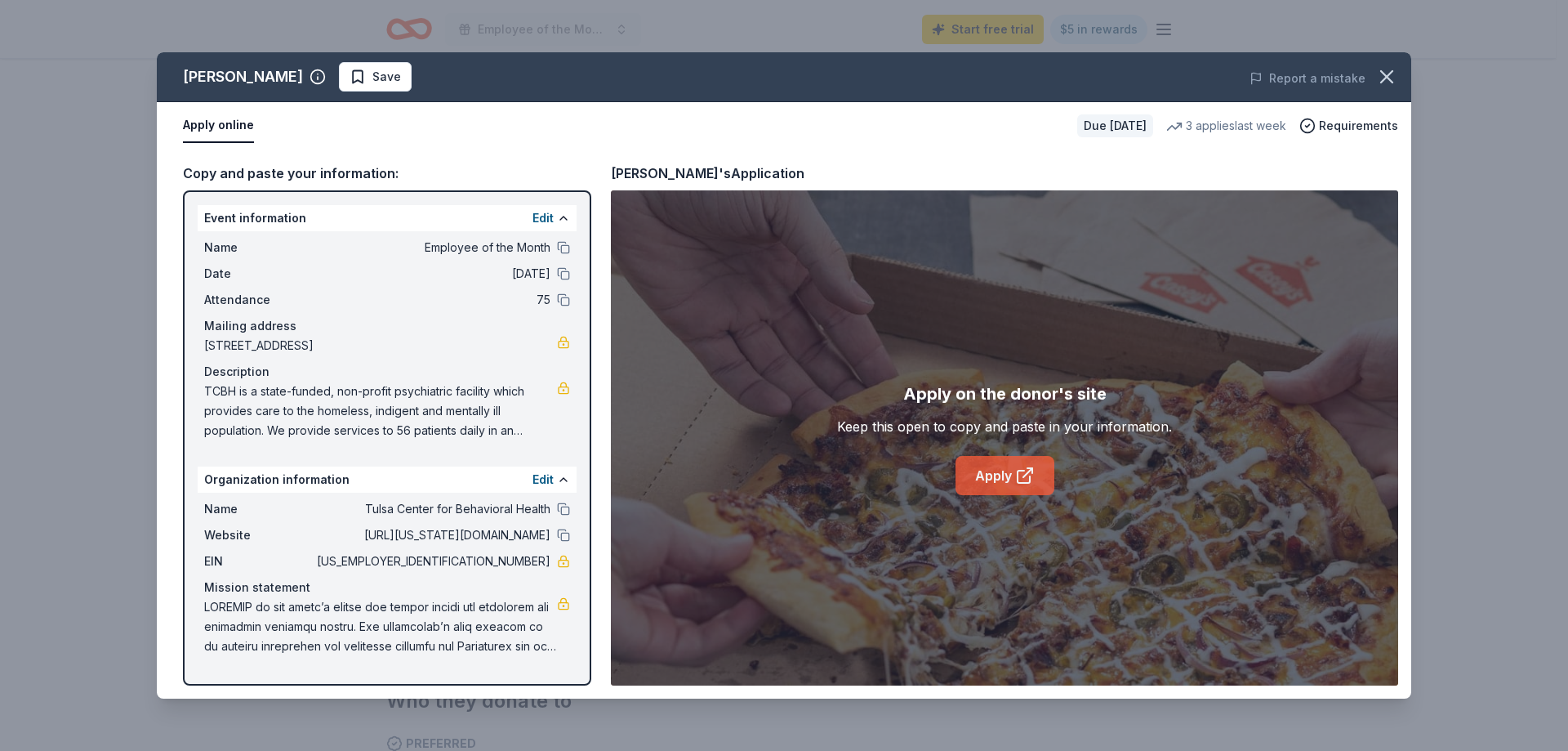
click at [1004, 488] on link "Apply" at bounding box center [1005, 476] width 99 height 39
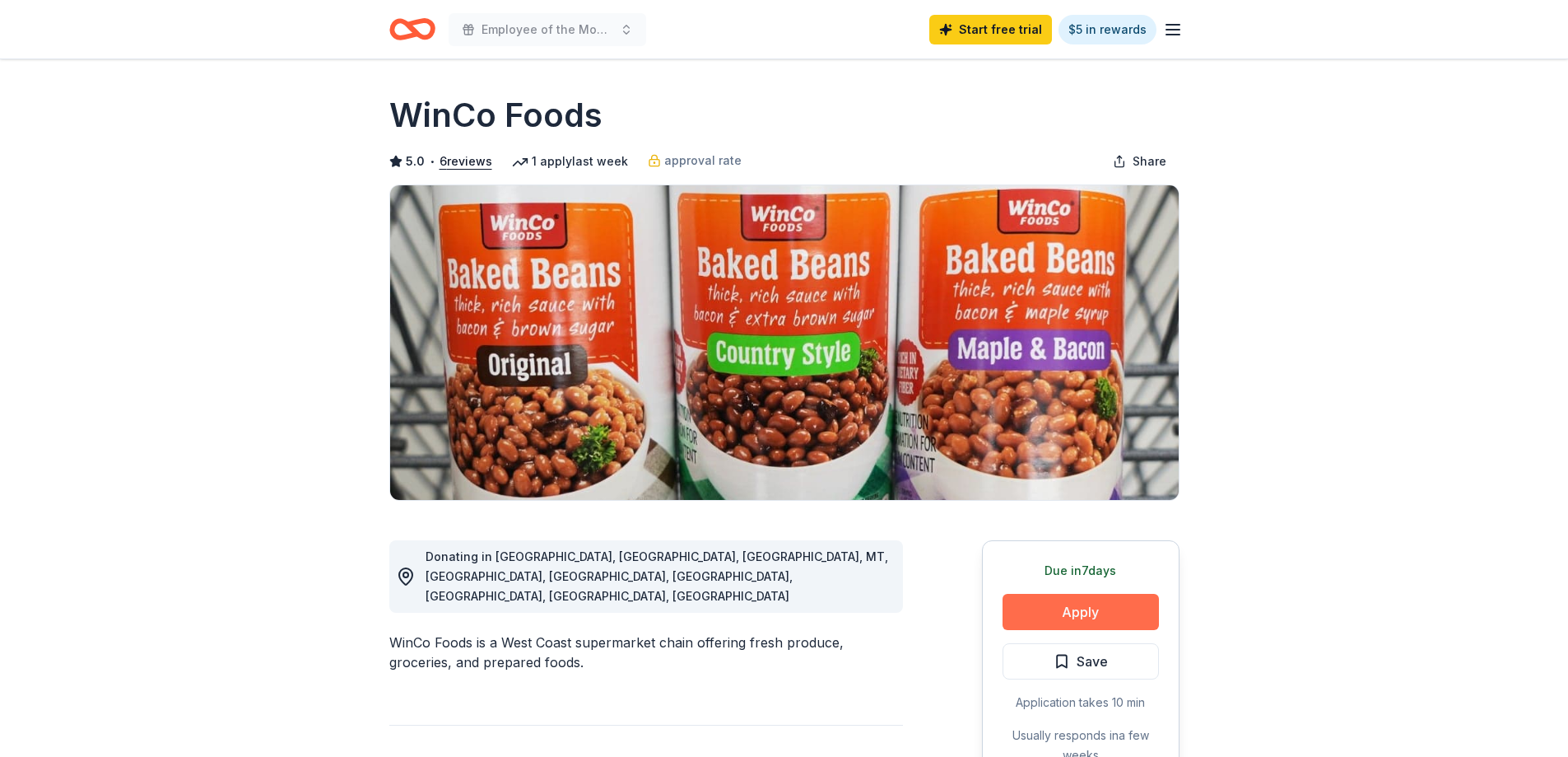
click at [1100, 623] on button "Apply" at bounding box center [1081, 612] width 157 height 36
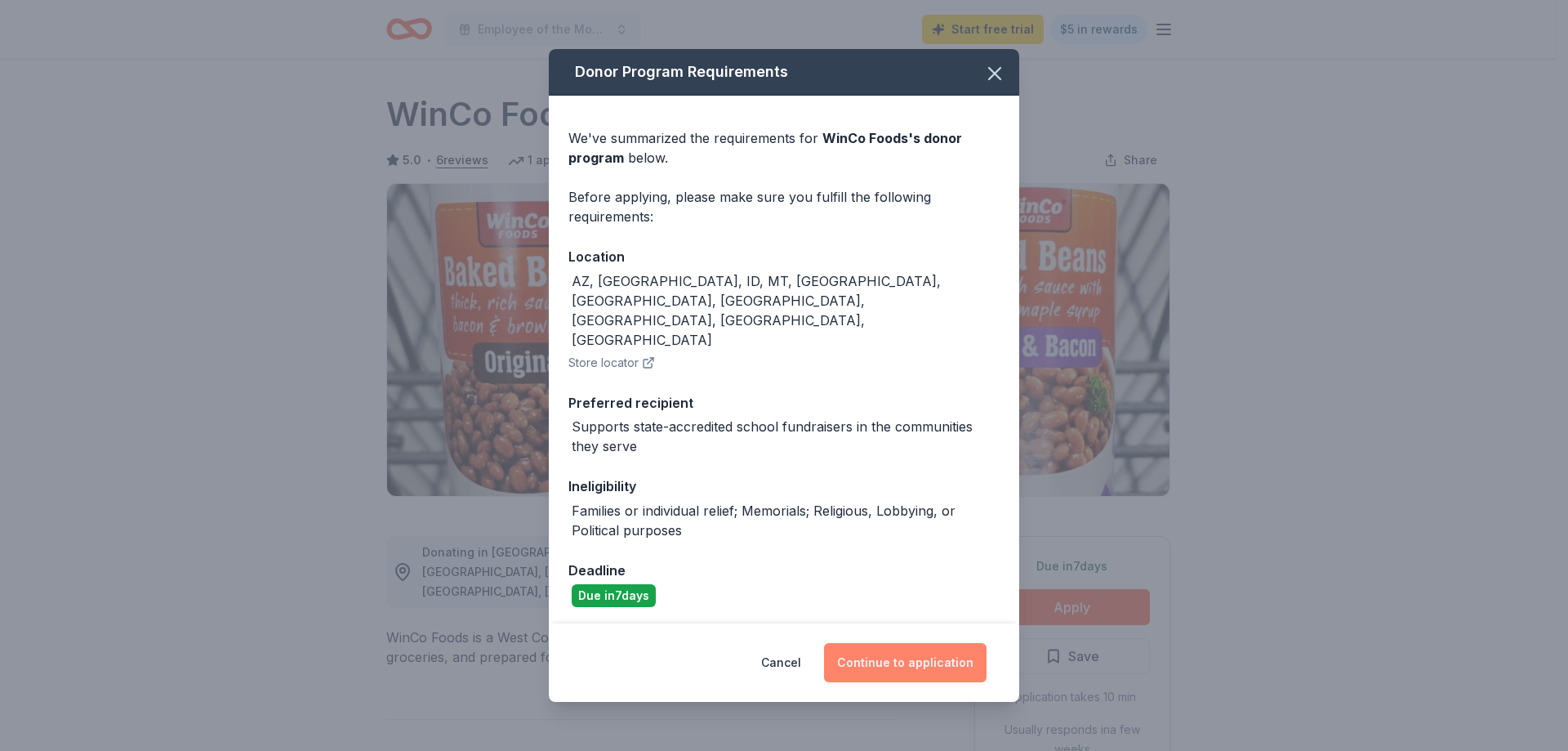
click at [963, 643] on button "Continue to application" at bounding box center [905, 663] width 163 height 39
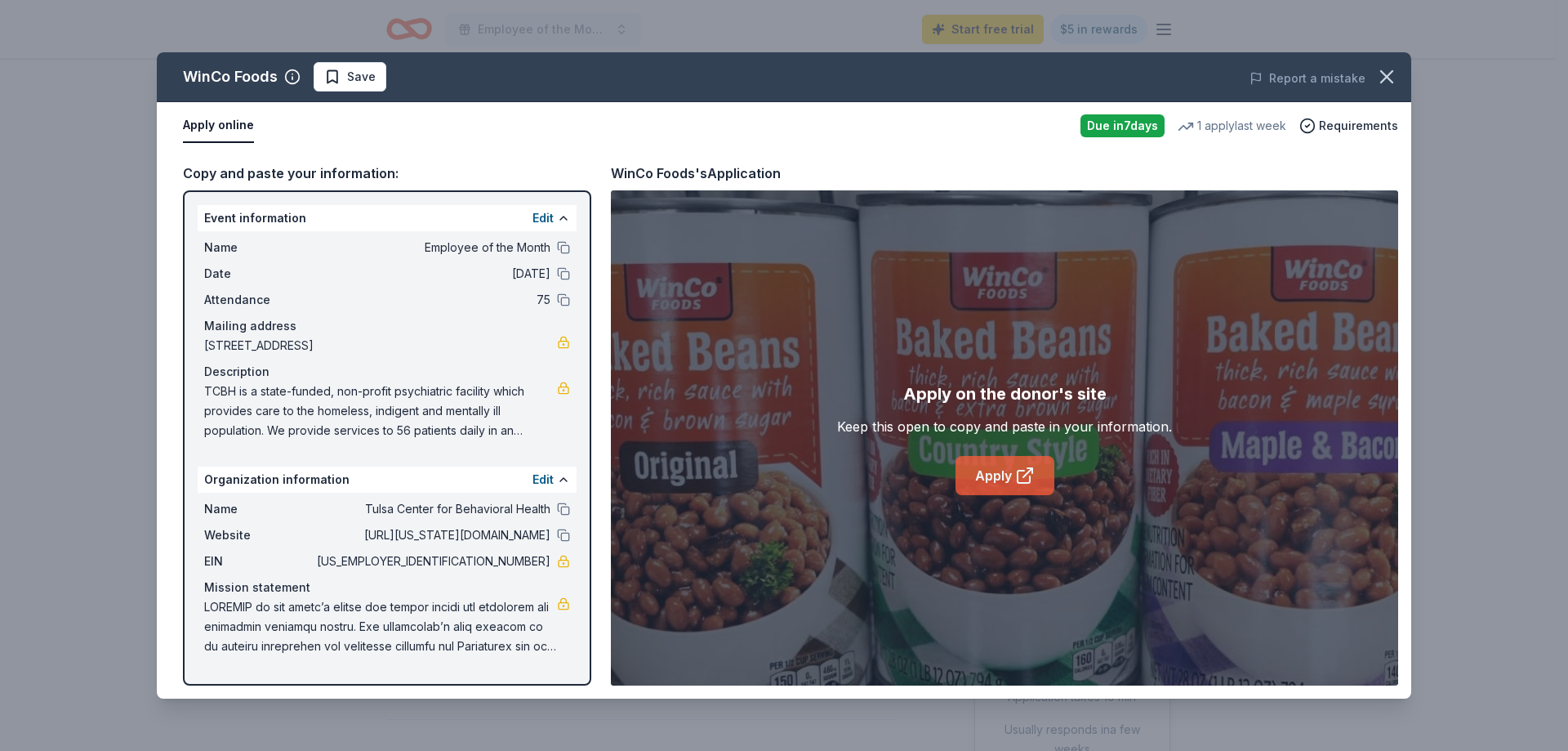
click at [1008, 483] on link "Apply" at bounding box center [1005, 476] width 99 height 39
